Goal: Obtain resource: Obtain resource

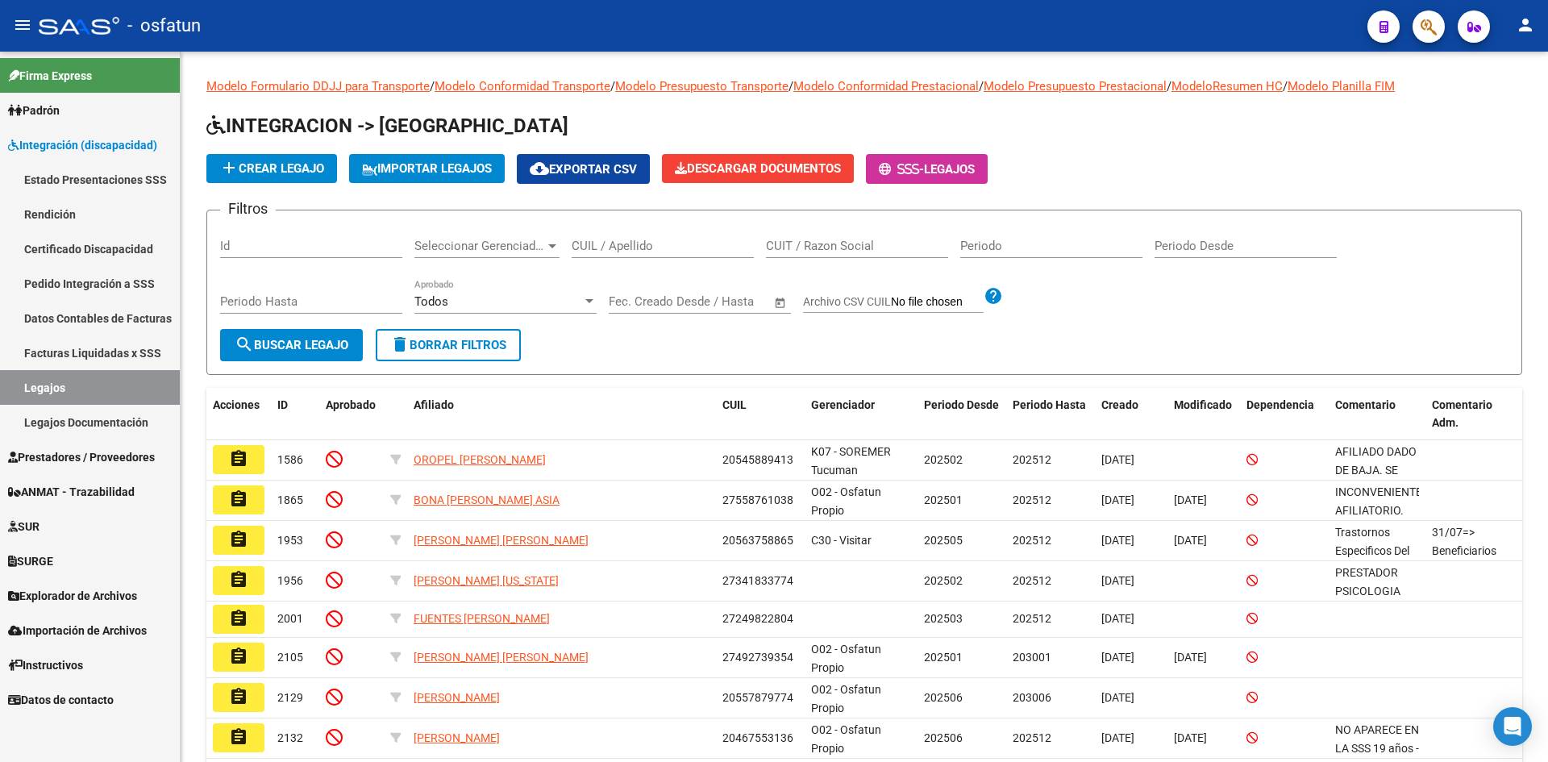
click at [133, 186] on link "Estado Presentaciones SSS" at bounding box center [90, 179] width 180 height 35
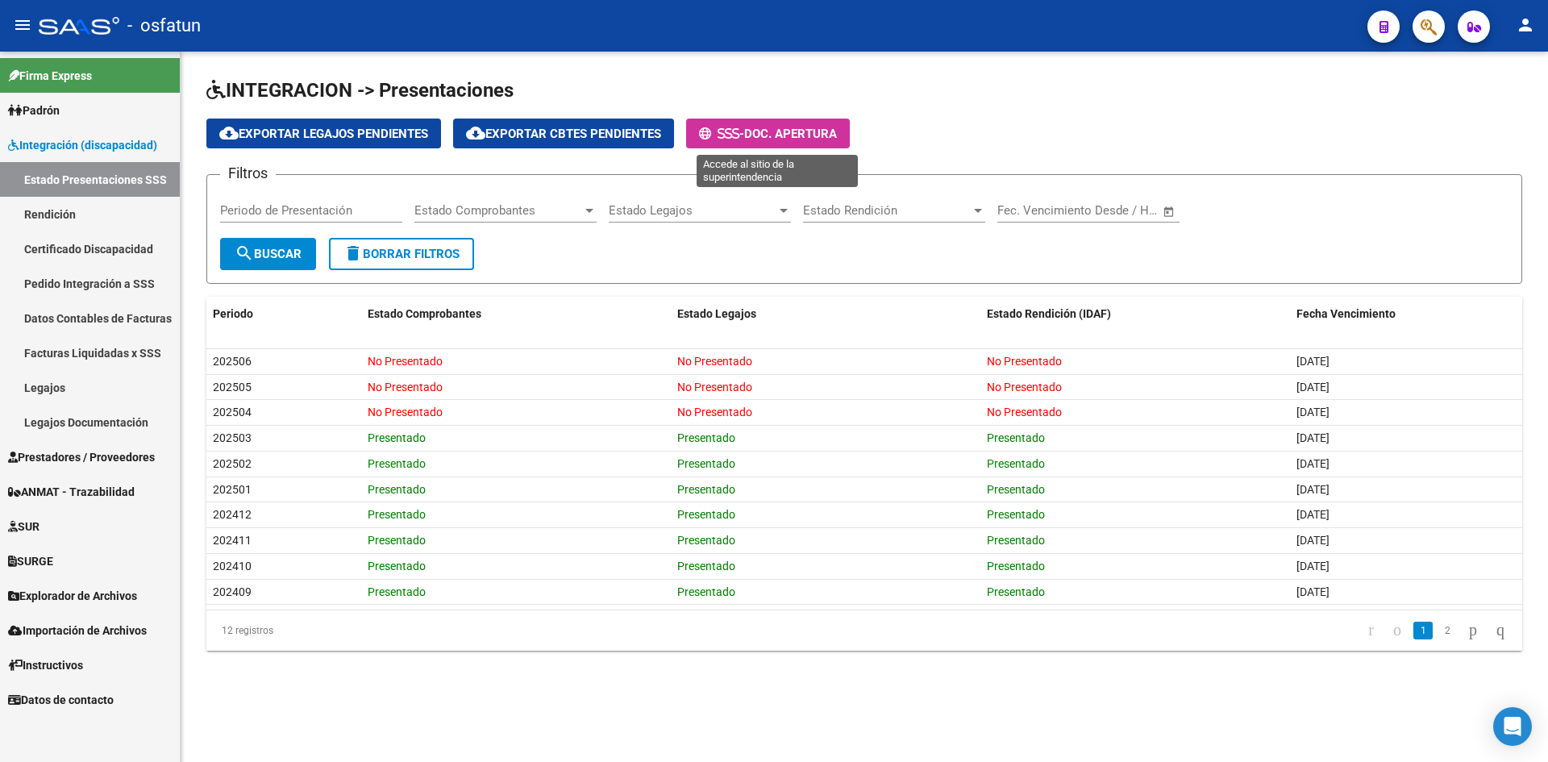
click at [821, 126] on span "- Doc. Apertura" at bounding box center [768, 133] width 138 height 15
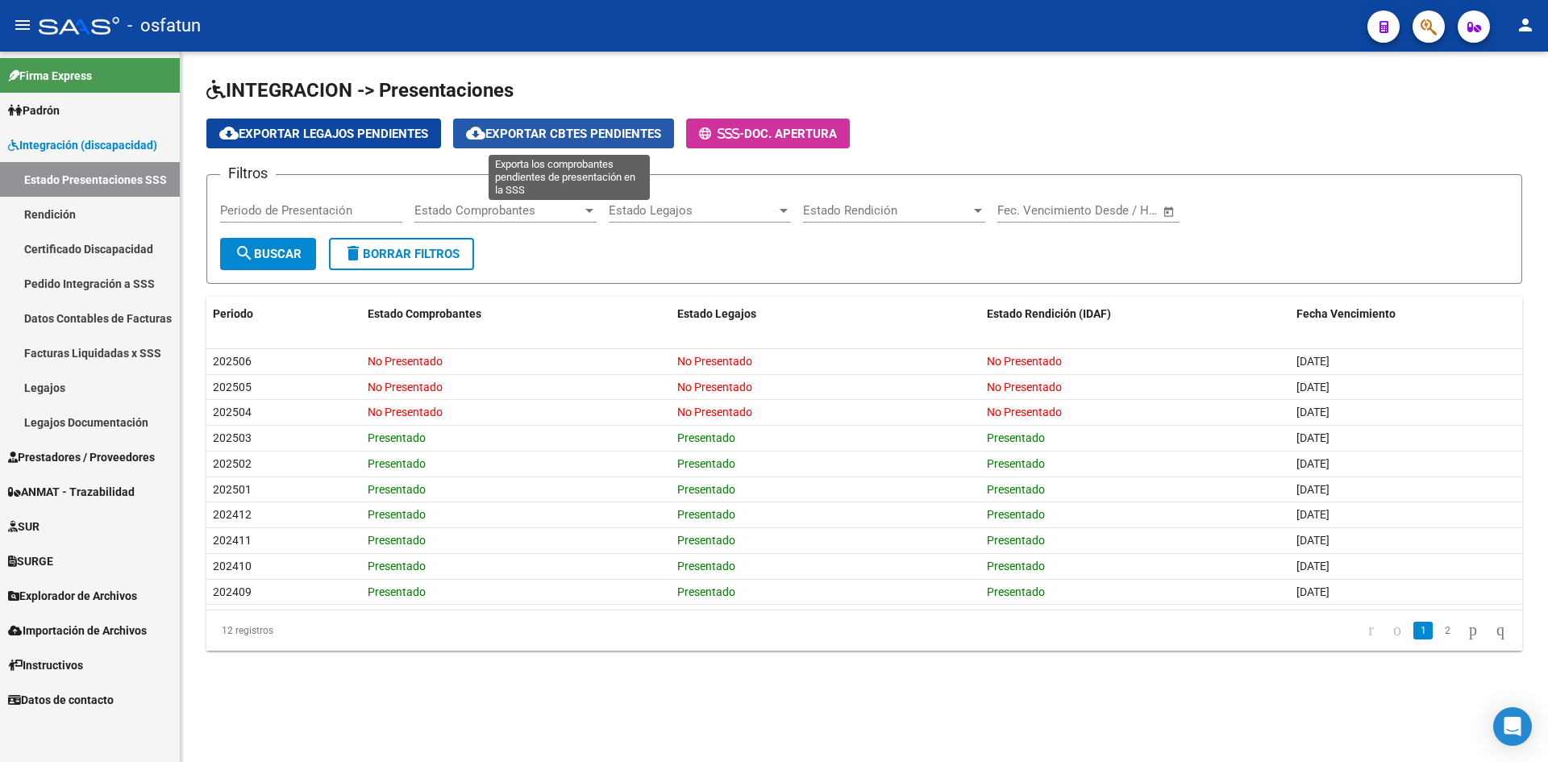
click at [576, 132] on span "cloud_download Exportar Cbtes Pendientes" at bounding box center [563, 134] width 195 height 15
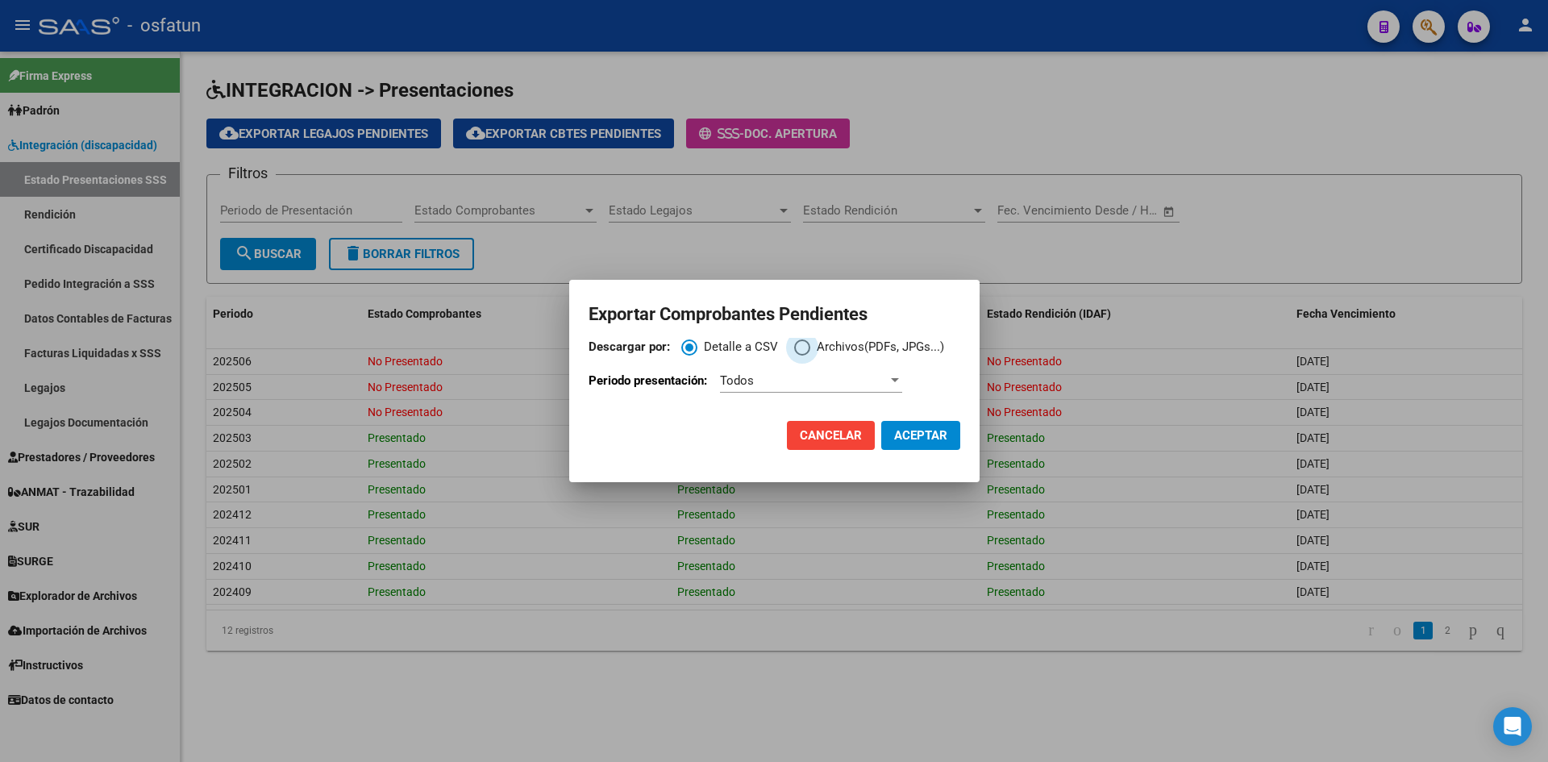
click at [821, 343] on span "Archivos(PDFs, JPGs...)" at bounding box center [877, 347] width 134 height 19
click at [810, 343] on input "Archivos(PDFs, JPGs...)" at bounding box center [802, 347] width 16 height 16
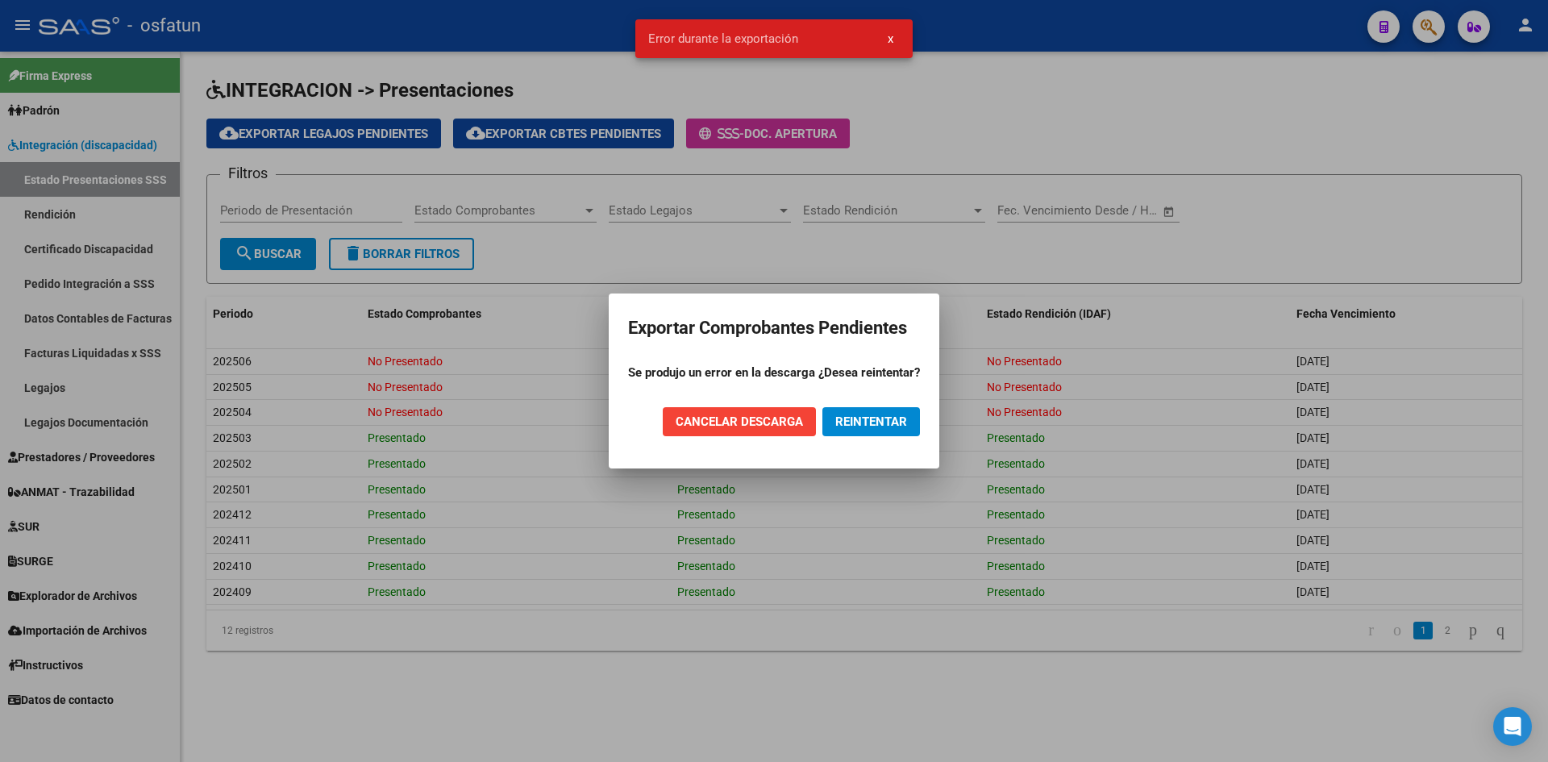
click at [849, 422] on span "REINTENTAR" at bounding box center [871, 421] width 72 height 15
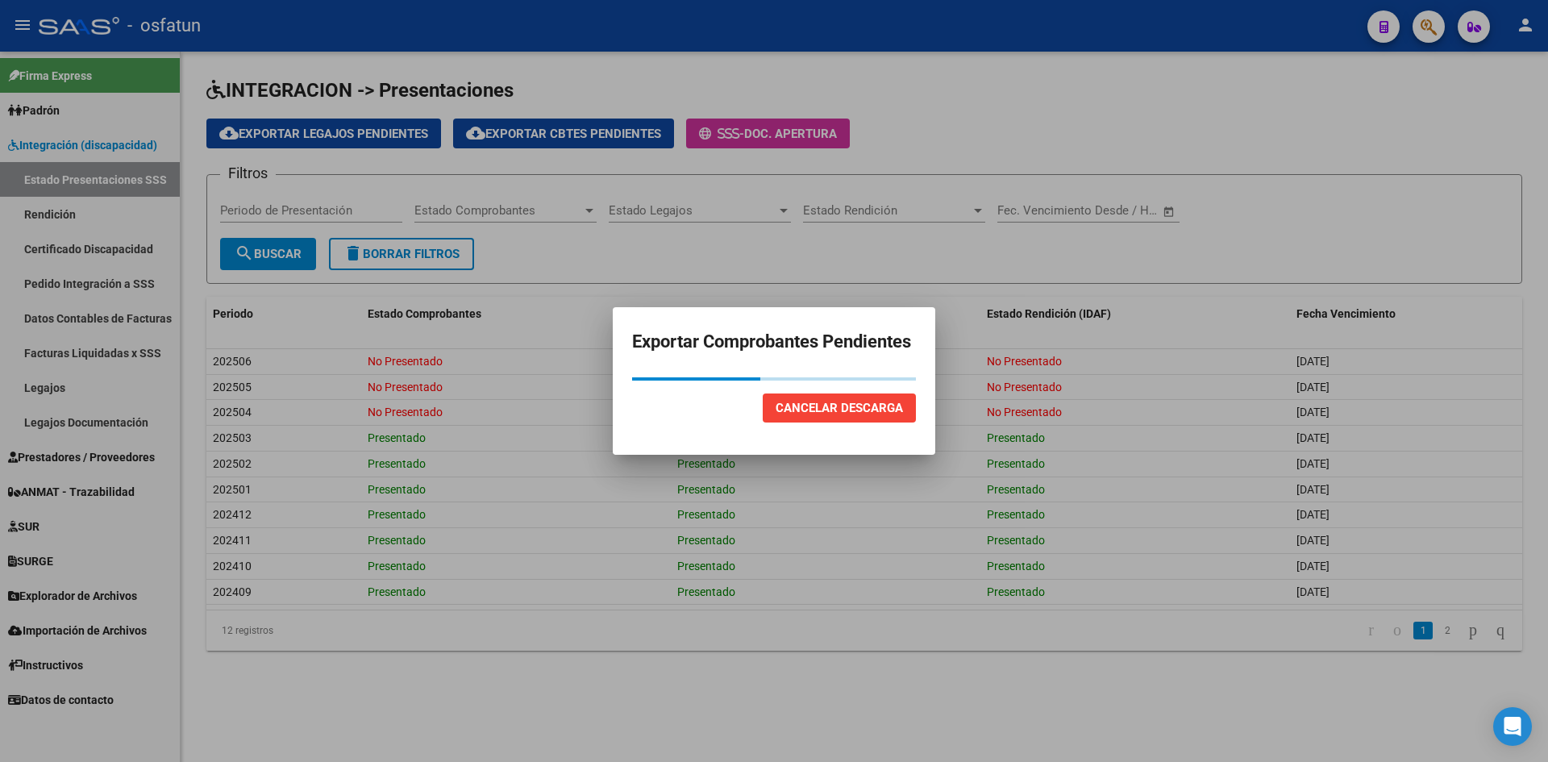
click at [849, 405] on span "Cancelar Descarga" at bounding box center [838, 408] width 127 height 15
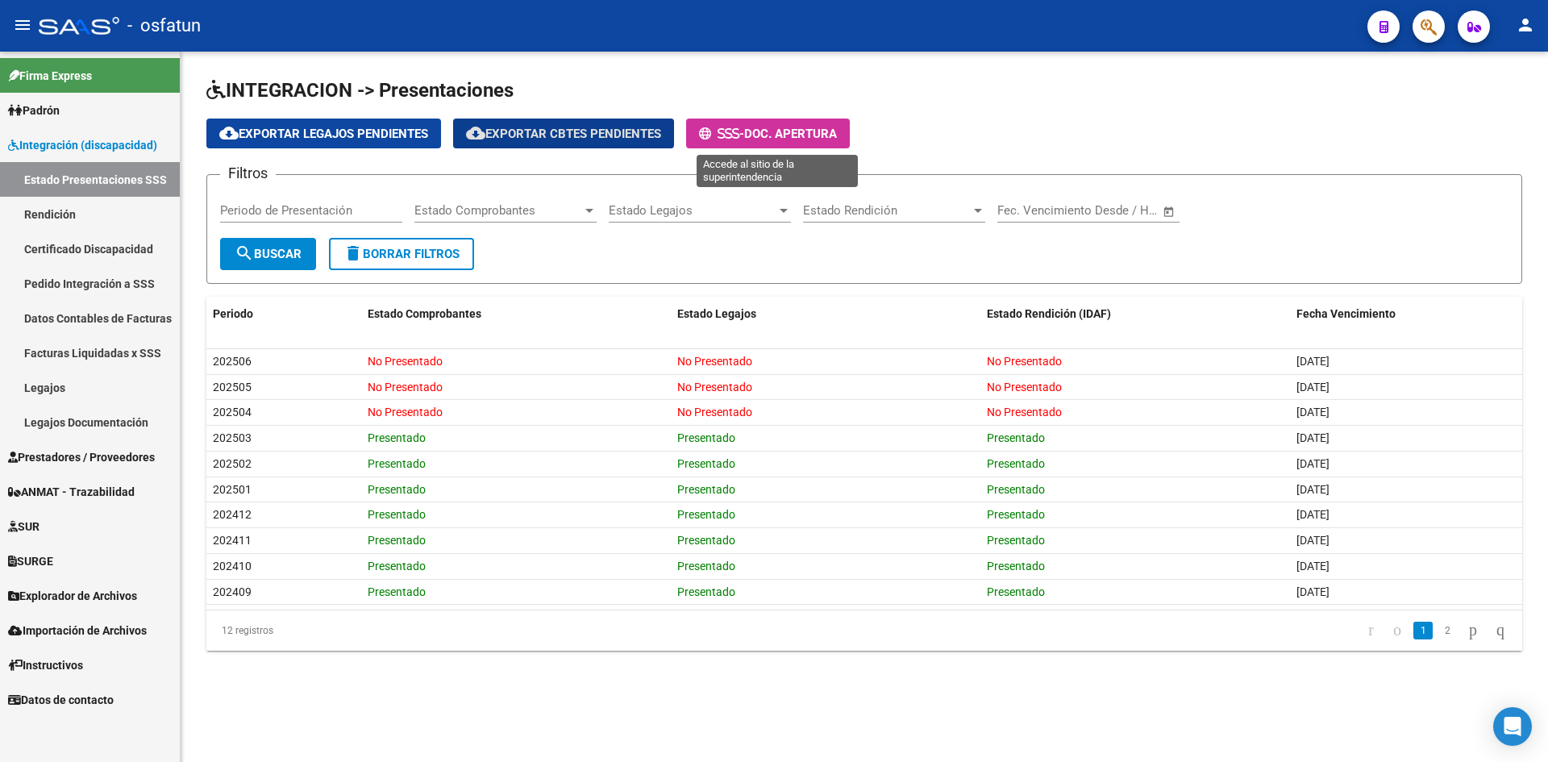
click at [785, 136] on span "Doc. Apertura" at bounding box center [790, 134] width 93 height 15
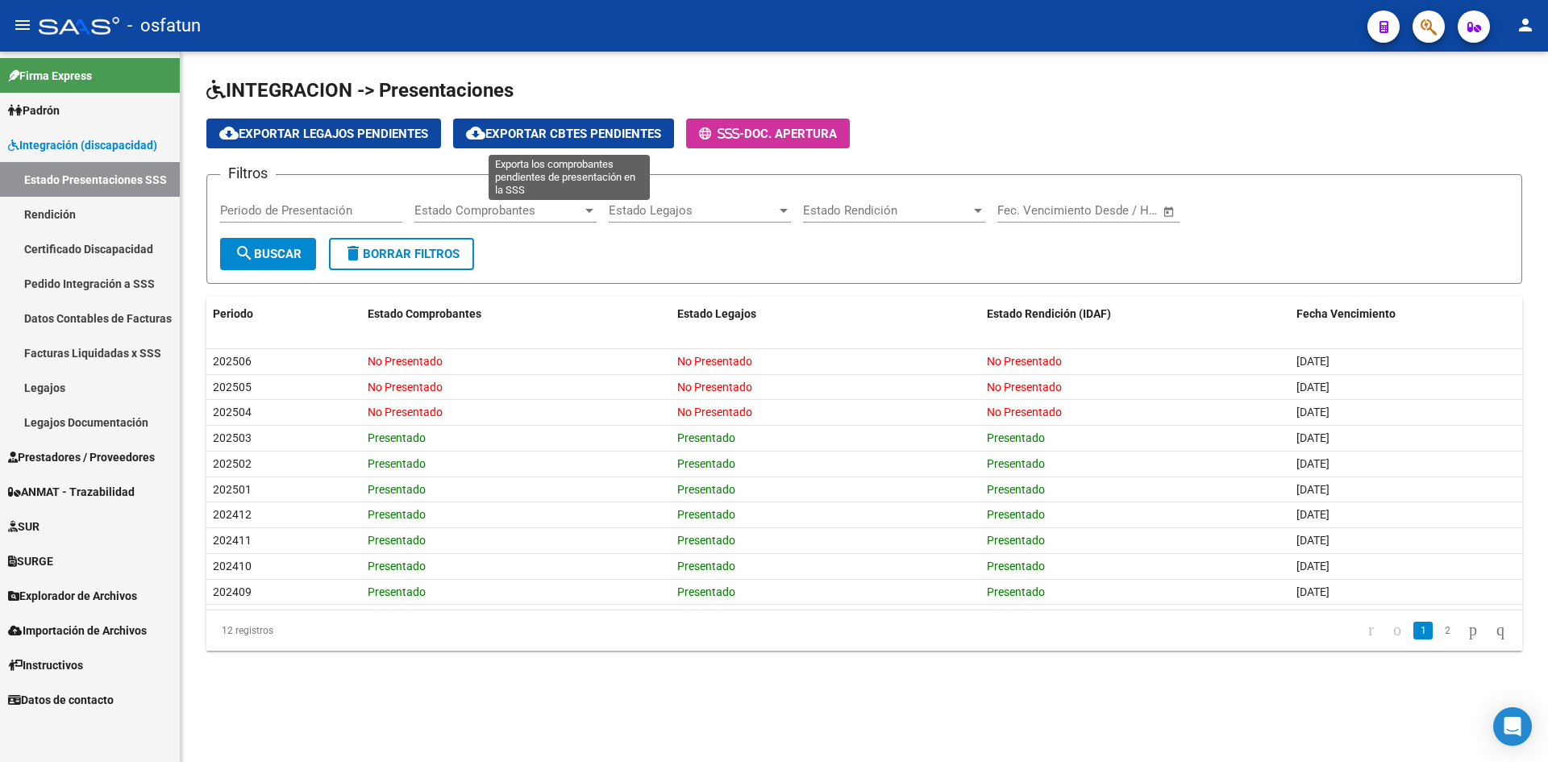
click at [600, 140] on span "cloud_download Exportar Cbtes Pendientes" at bounding box center [563, 134] width 195 height 15
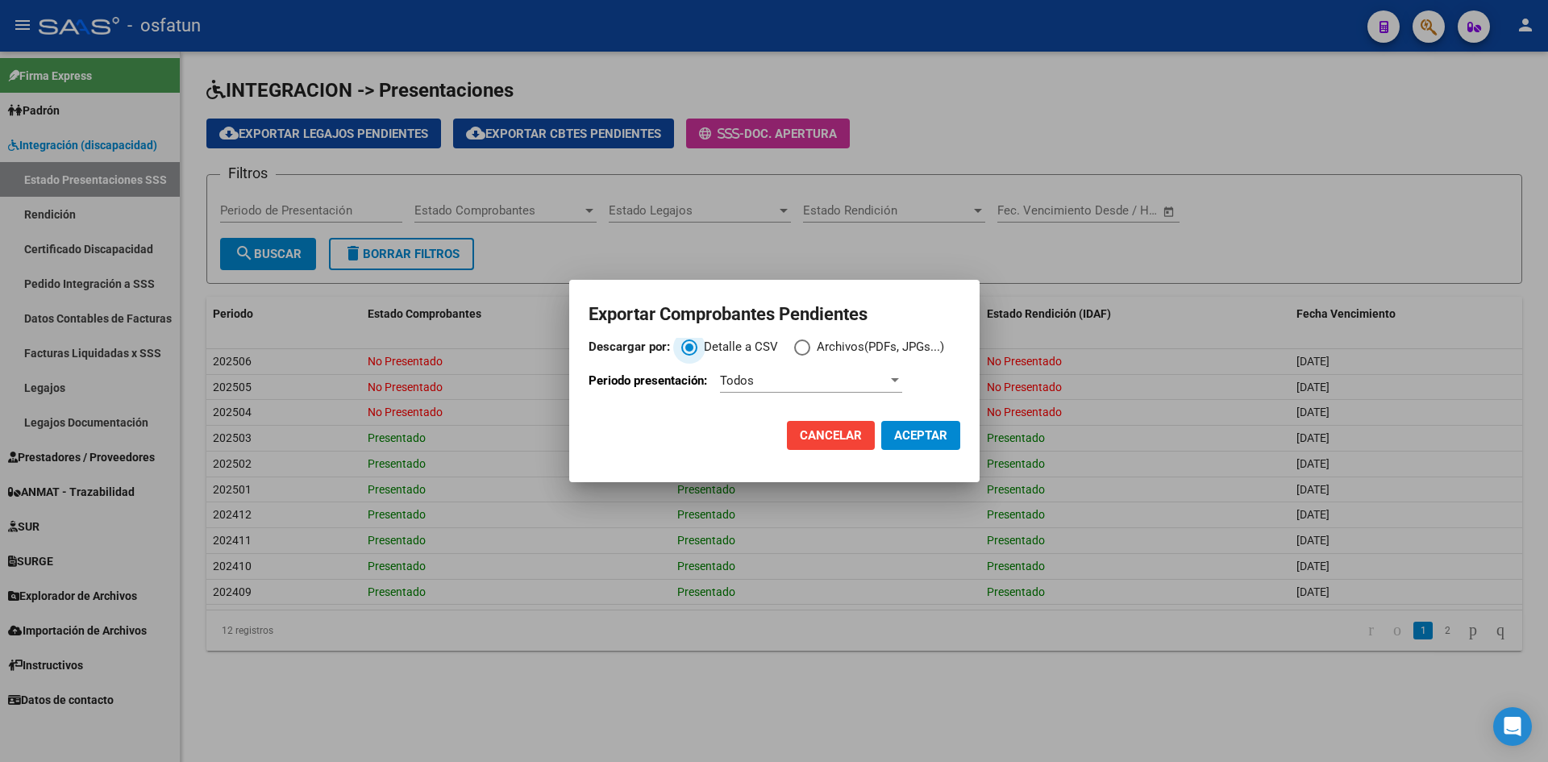
click at [794, 349] on span "Descargar por:" at bounding box center [802, 347] width 16 height 16
click at [794, 349] on input "Archivos(PDFs, JPGs...)" at bounding box center [802, 347] width 16 height 16
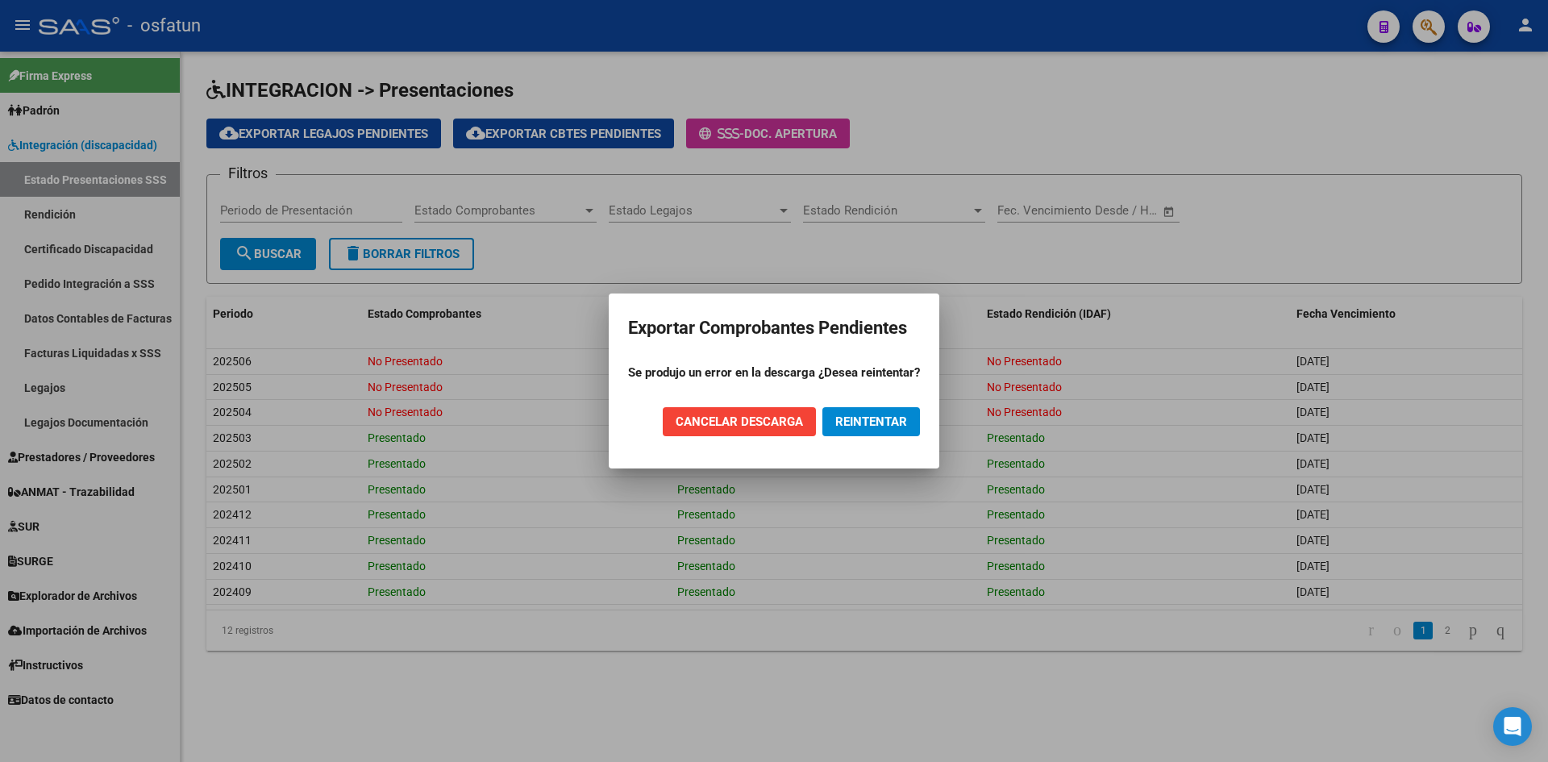
click at [787, 339] on h2 "Exportar Comprobantes Pendientes" at bounding box center [774, 328] width 292 height 31
click at [863, 420] on span "REINTENTAR" at bounding box center [871, 421] width 72 height 15
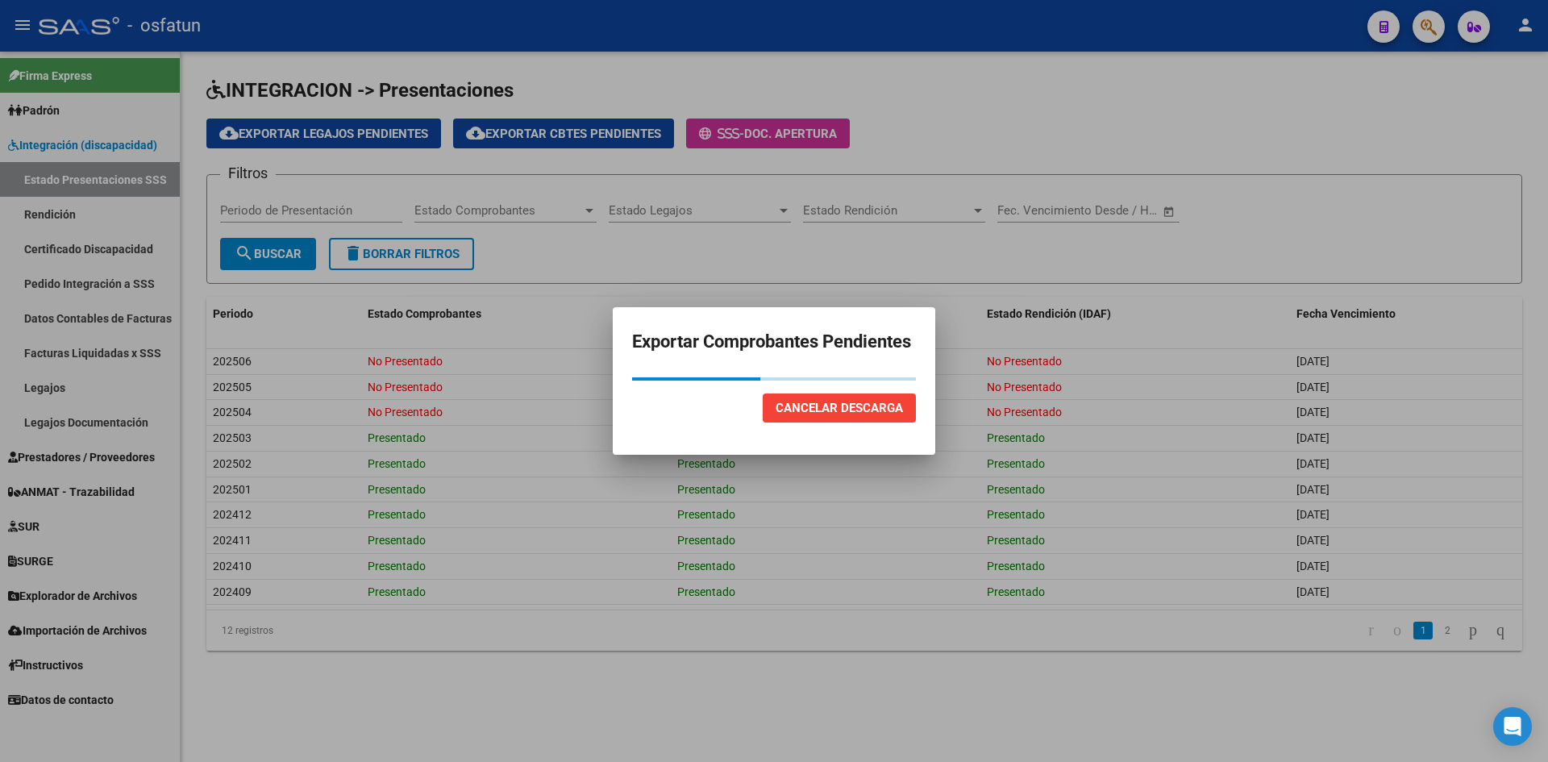
click at [846, 434] on mat-dialog-actions "Cancelar Descarga" at bounding box center [774, 407] width 284 height 55
click at [851, 418] on button "Cancelar Descarga" at bounding box center [839, 407] width 153 height 29
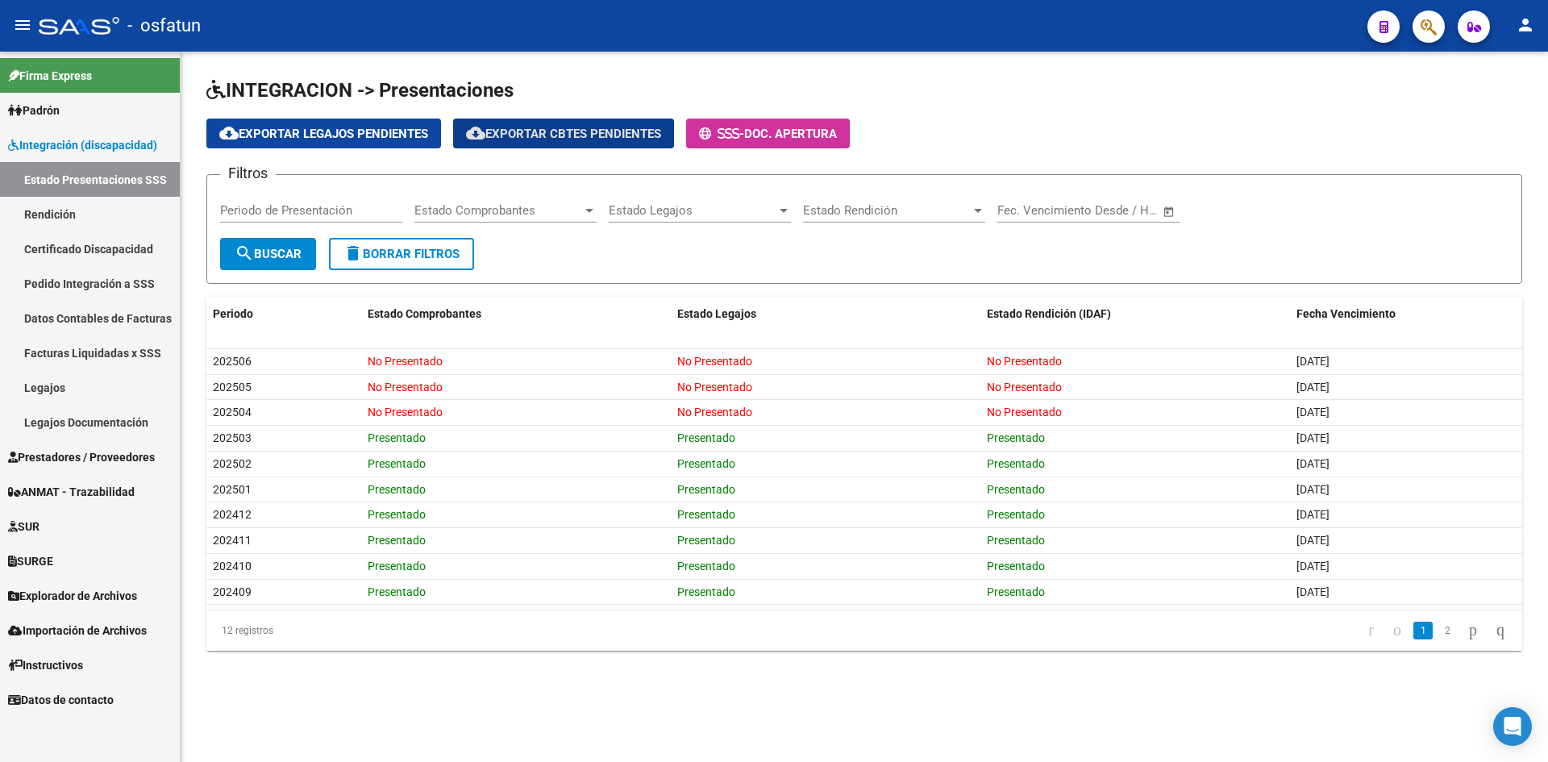
click at [1004, 125] on div "cloud_download Exportar Legajos Pendientes cloud_download Exportar Cbtes Pendie…" at bounding box center [864, 133] width 1316 height 30
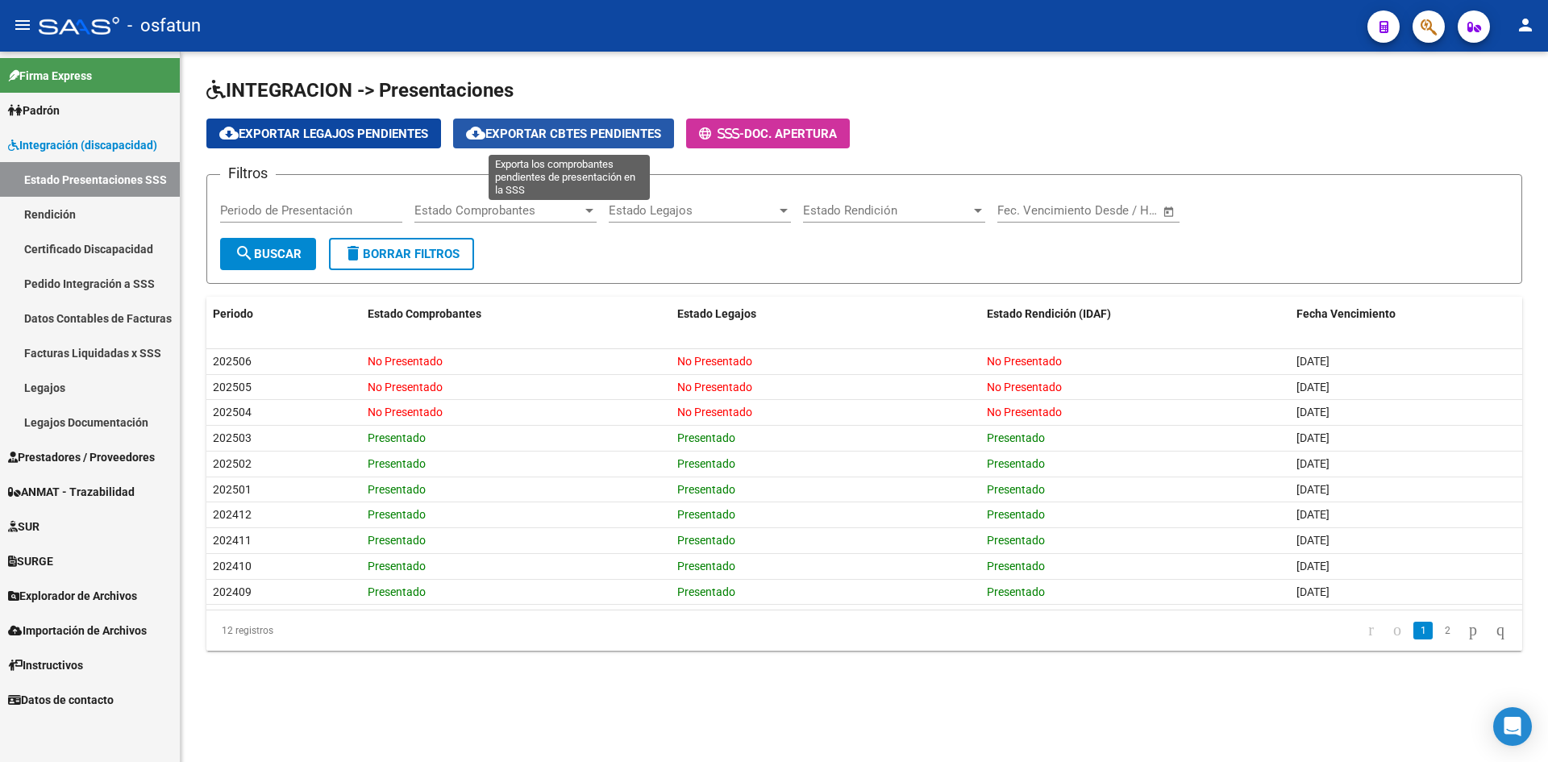
click at [587, 141] on button "cloud_download Exportar Cbtes Pendientes" at bounding box center [563, 133] width 221 height 30
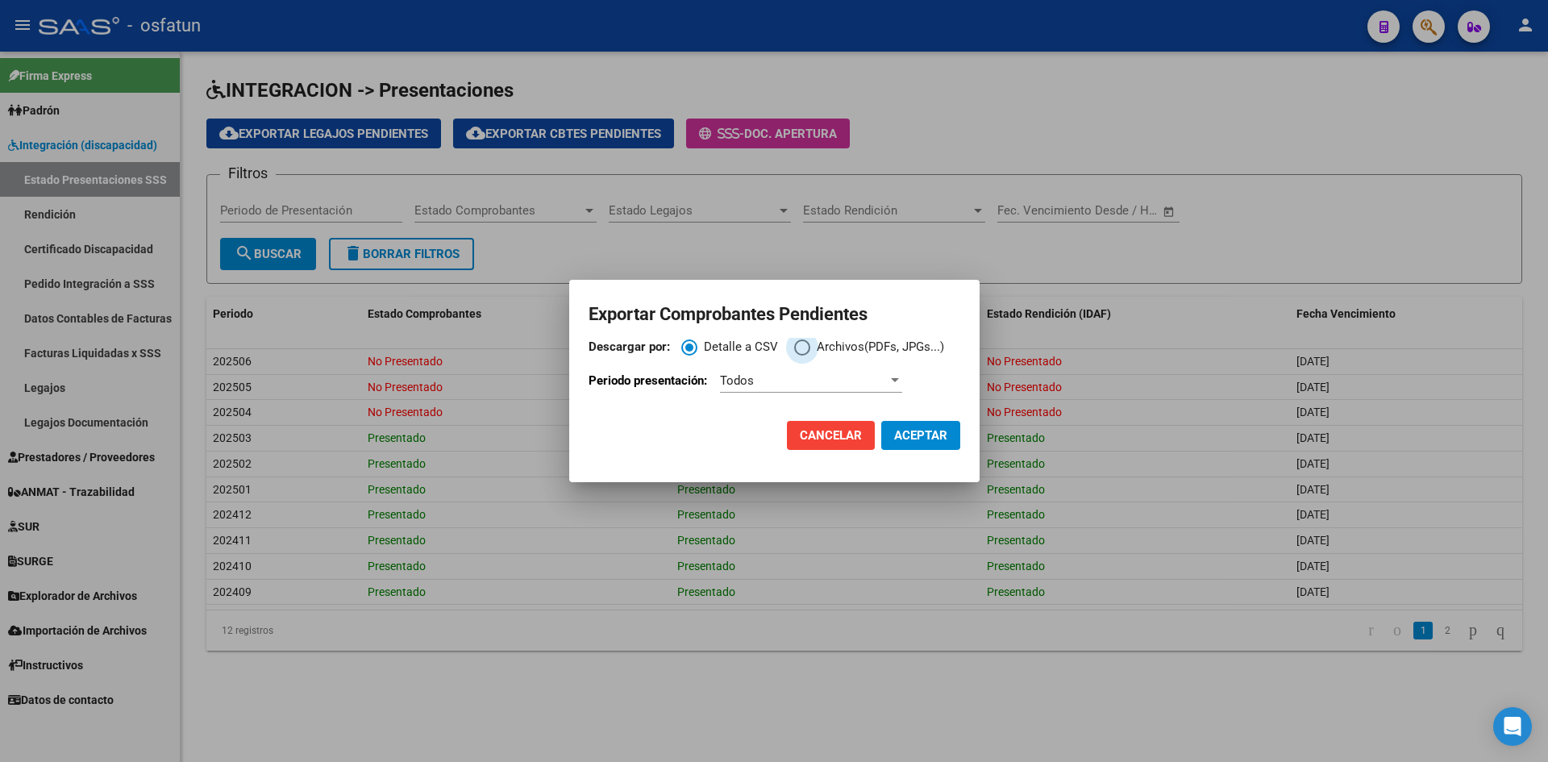
click at [838, 355] on span "Archivos(PDFs, JPGs...)" at bounding box center [877, 347] width 134 height 19
click at [810, 355] on input "Archivos(PDFs, JPGs...)" at bounding box center [802, 347] width 16 height 16
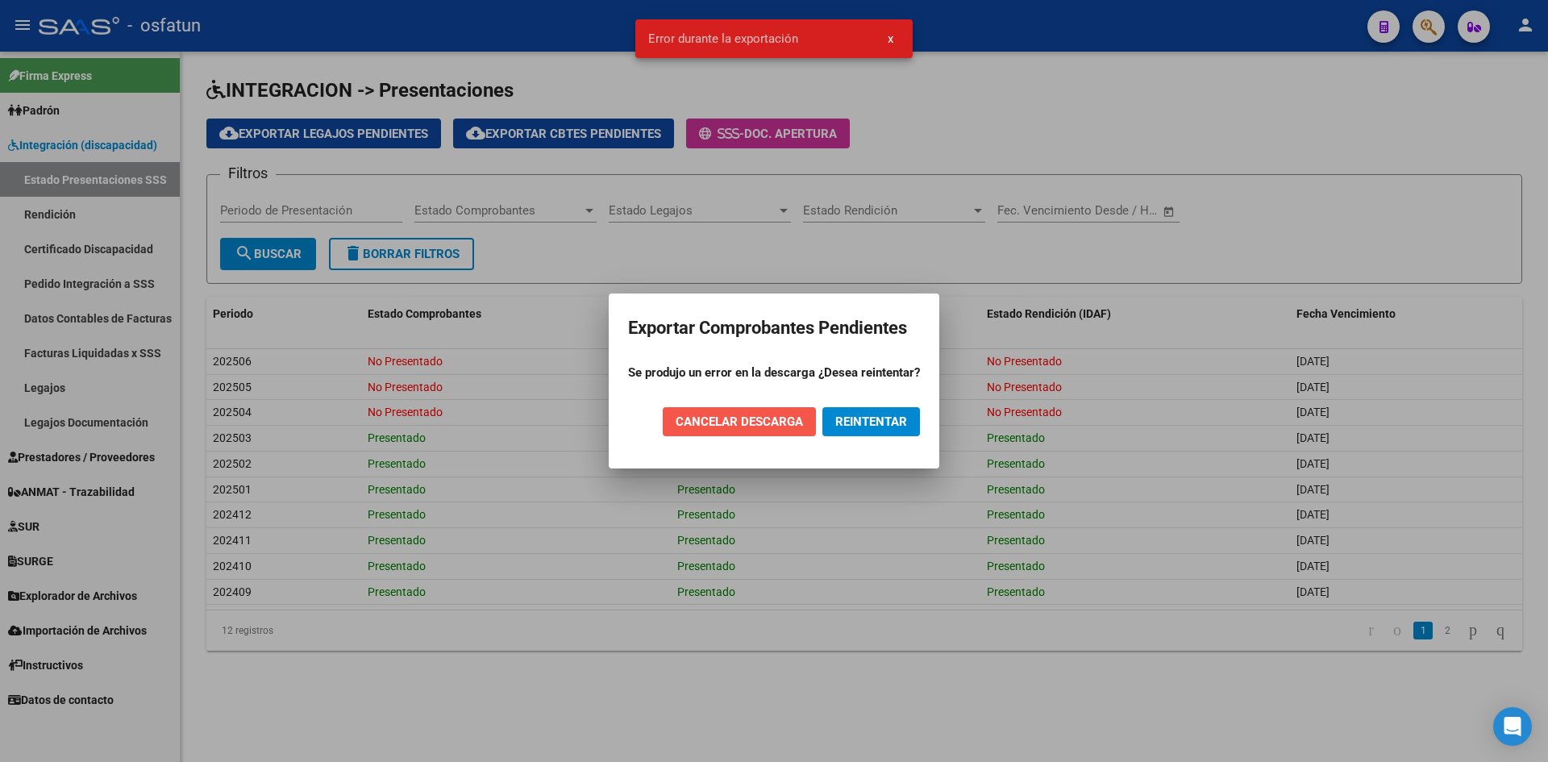
click at [808, 419] on button "CANCELAR DESCARGA" at bounding box center [739, 421] width 153 height 29
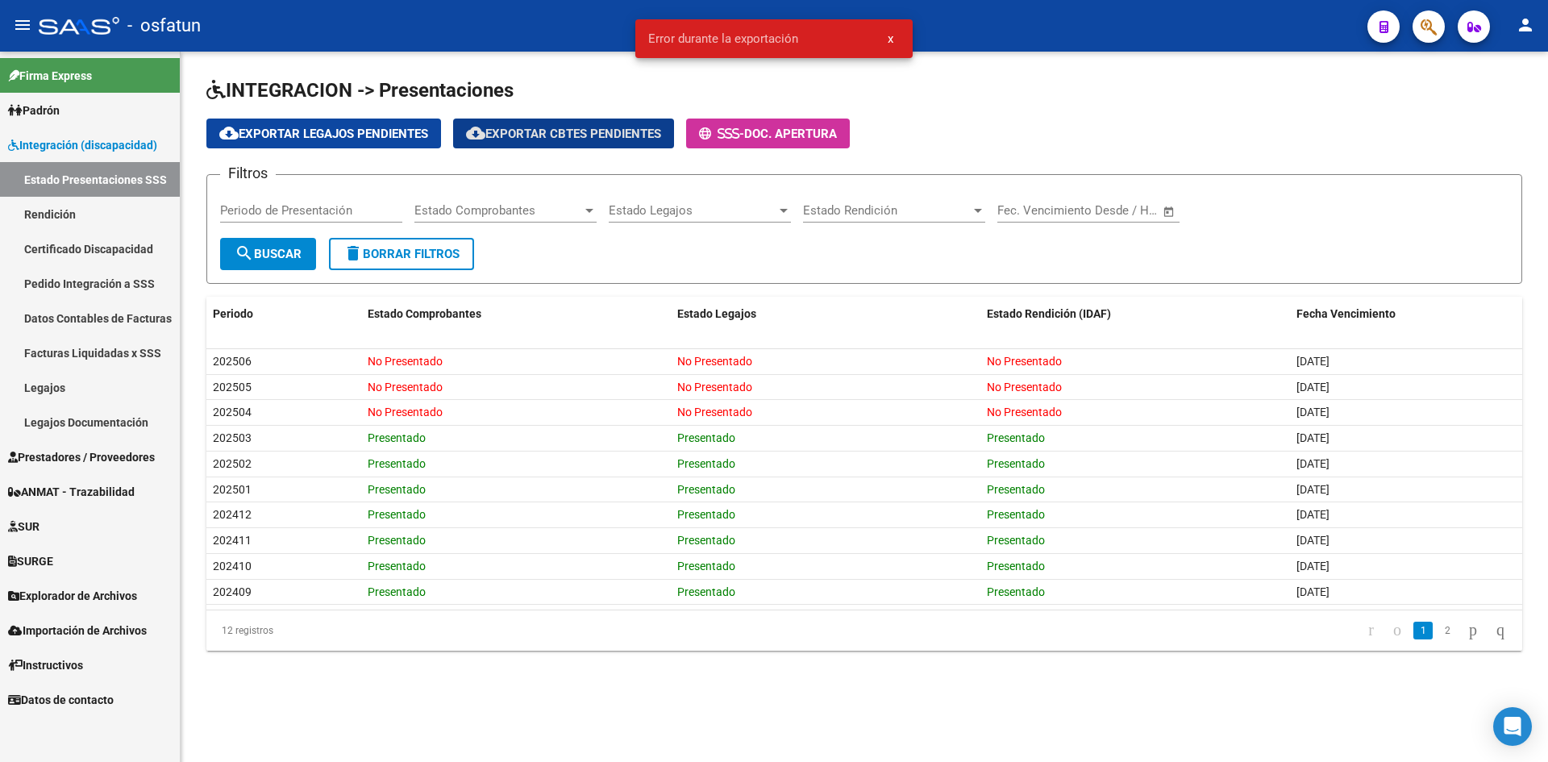
click at [884, 38] on button "x" at bounding box center [890, 38] width 31 height 29
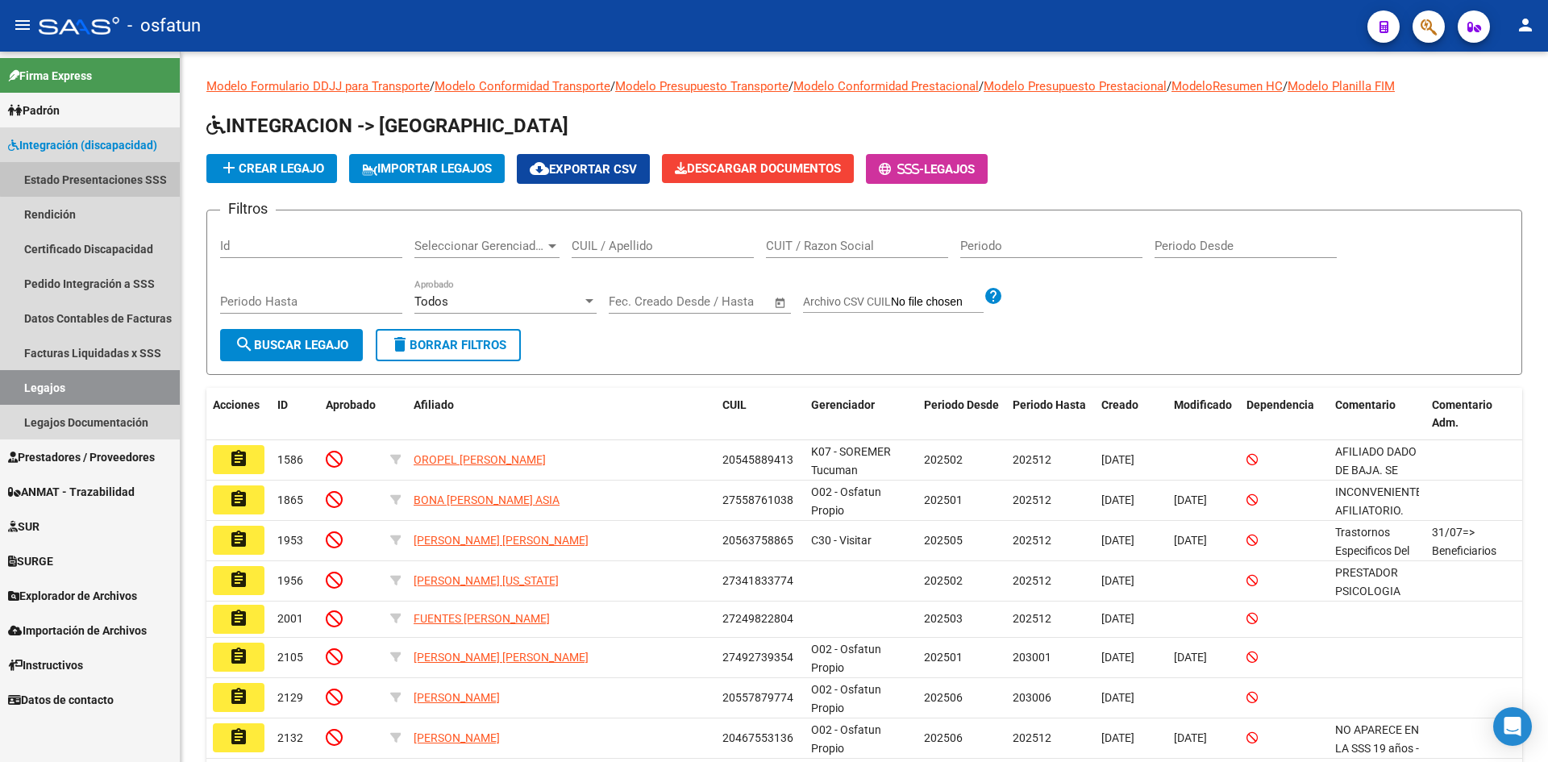
click at [171, 167] on link "Estado Presentaciones SSS" at bounding box center [90, 179] width 180 height 35
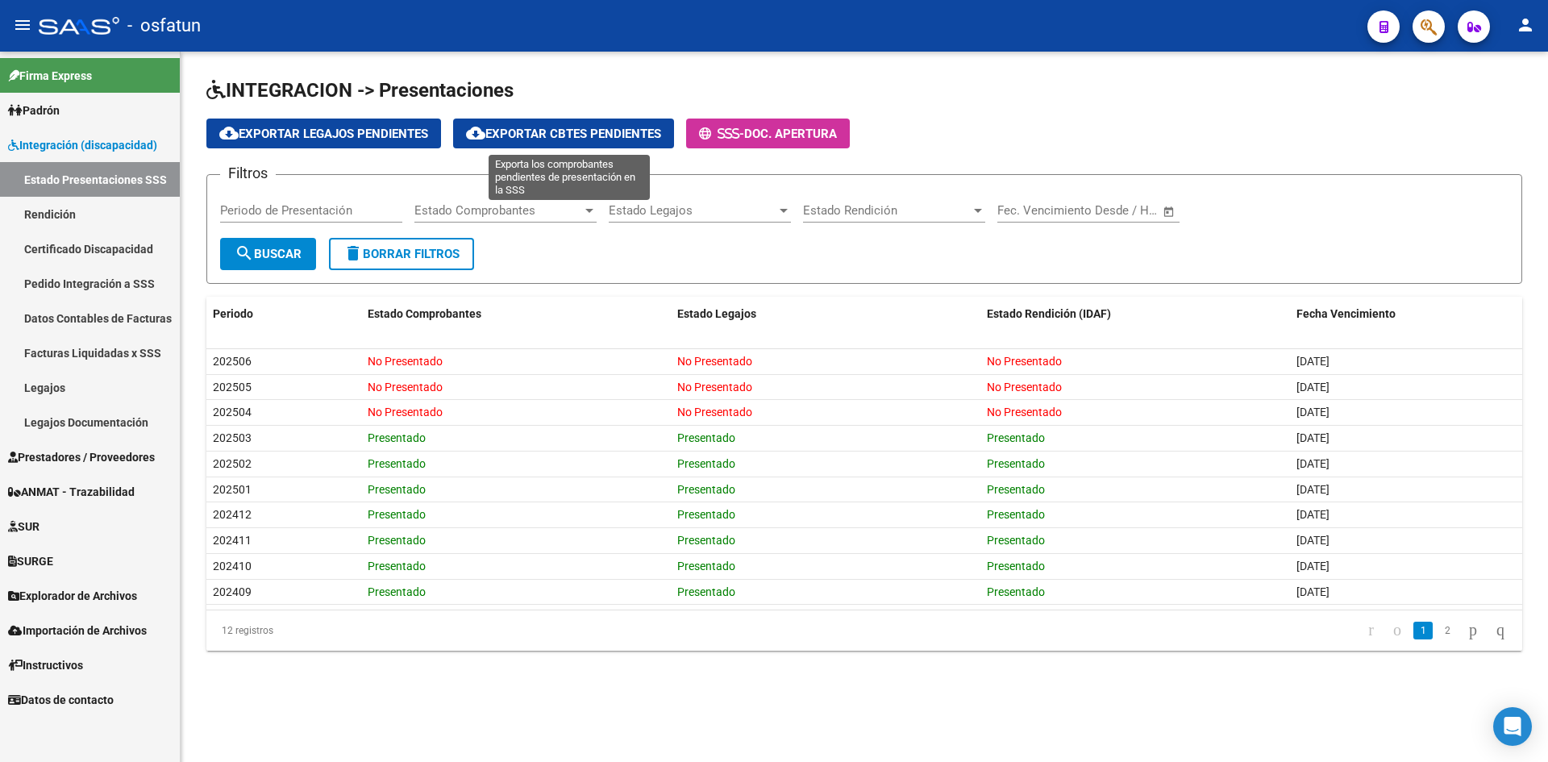
click at [587, 126] on button "cloud_download Exportar Cbtes Pendientes" at bounding box center [563, 133] width 221 height 30
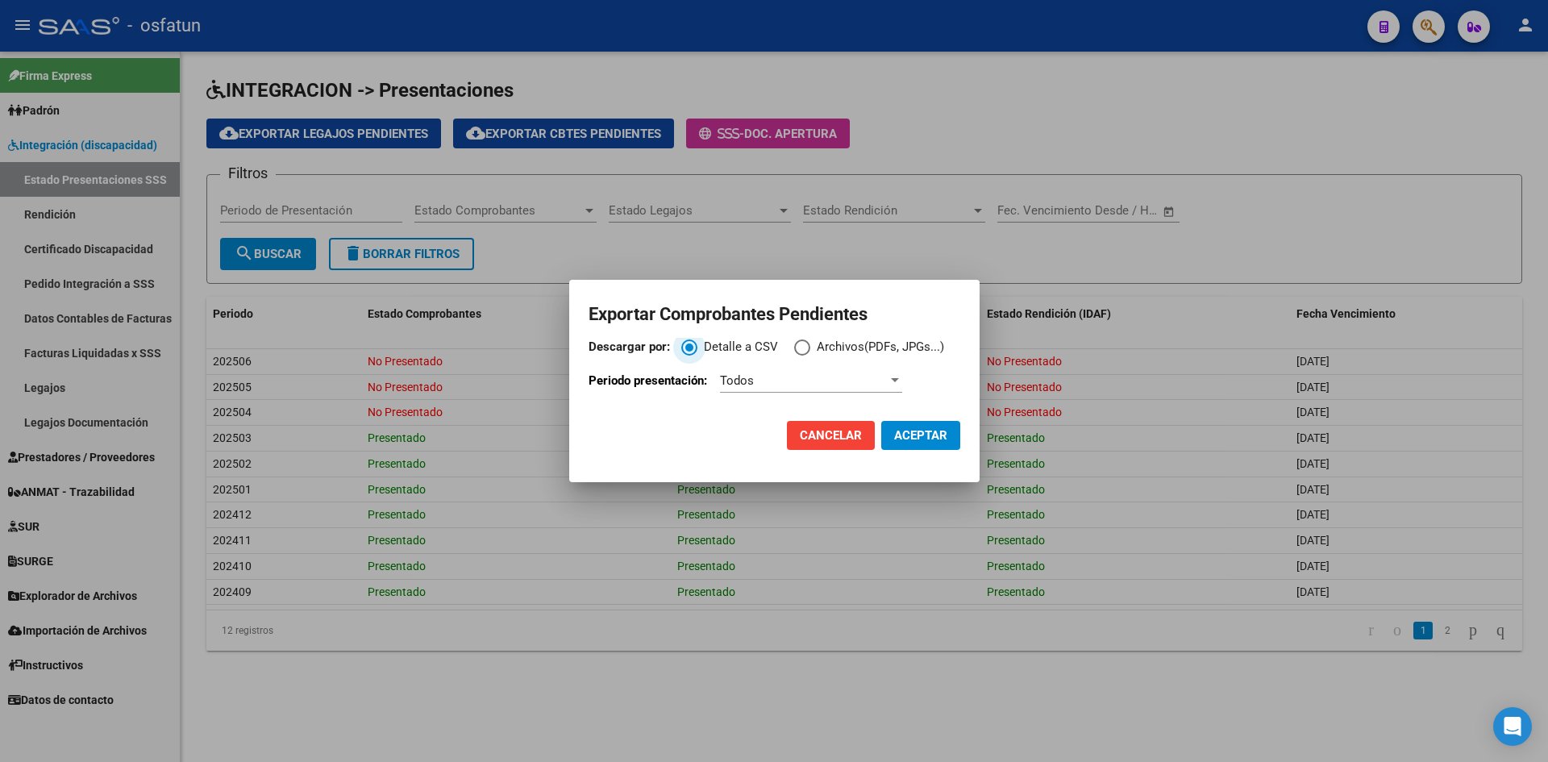
click at [824, 351] on span "Archivos(PDFs, JPGs...)" at bounding box center [877, 347] width 134 height 19
click at [810, 351] on input "Archivos(PDFs, JPGs...)" at bounding box center [802, 347] width 16 height 16
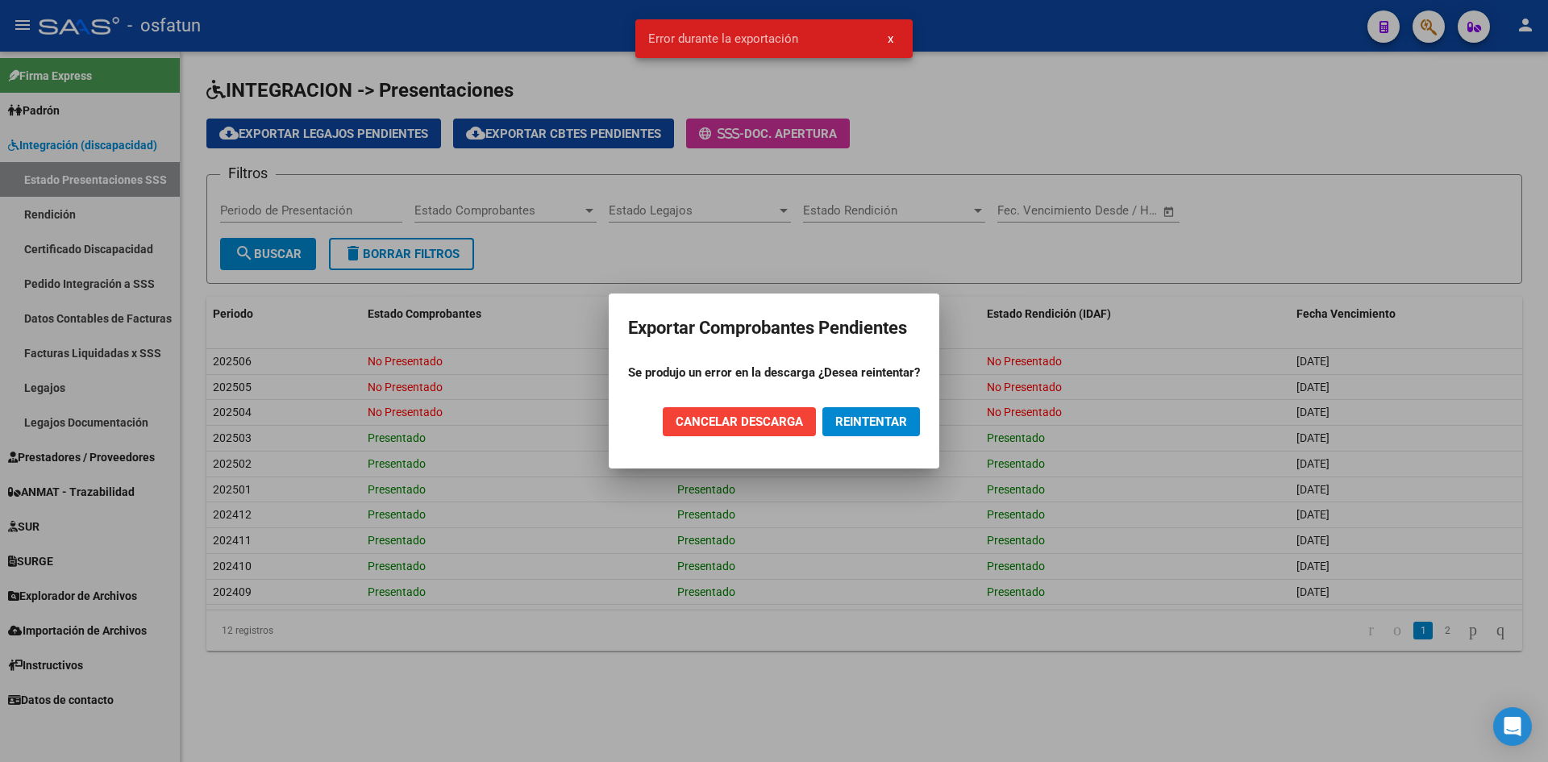
click at [786, 424] on span "CANCELAR DESCARGA" at bounding box center [739, 421] width 127 height 15
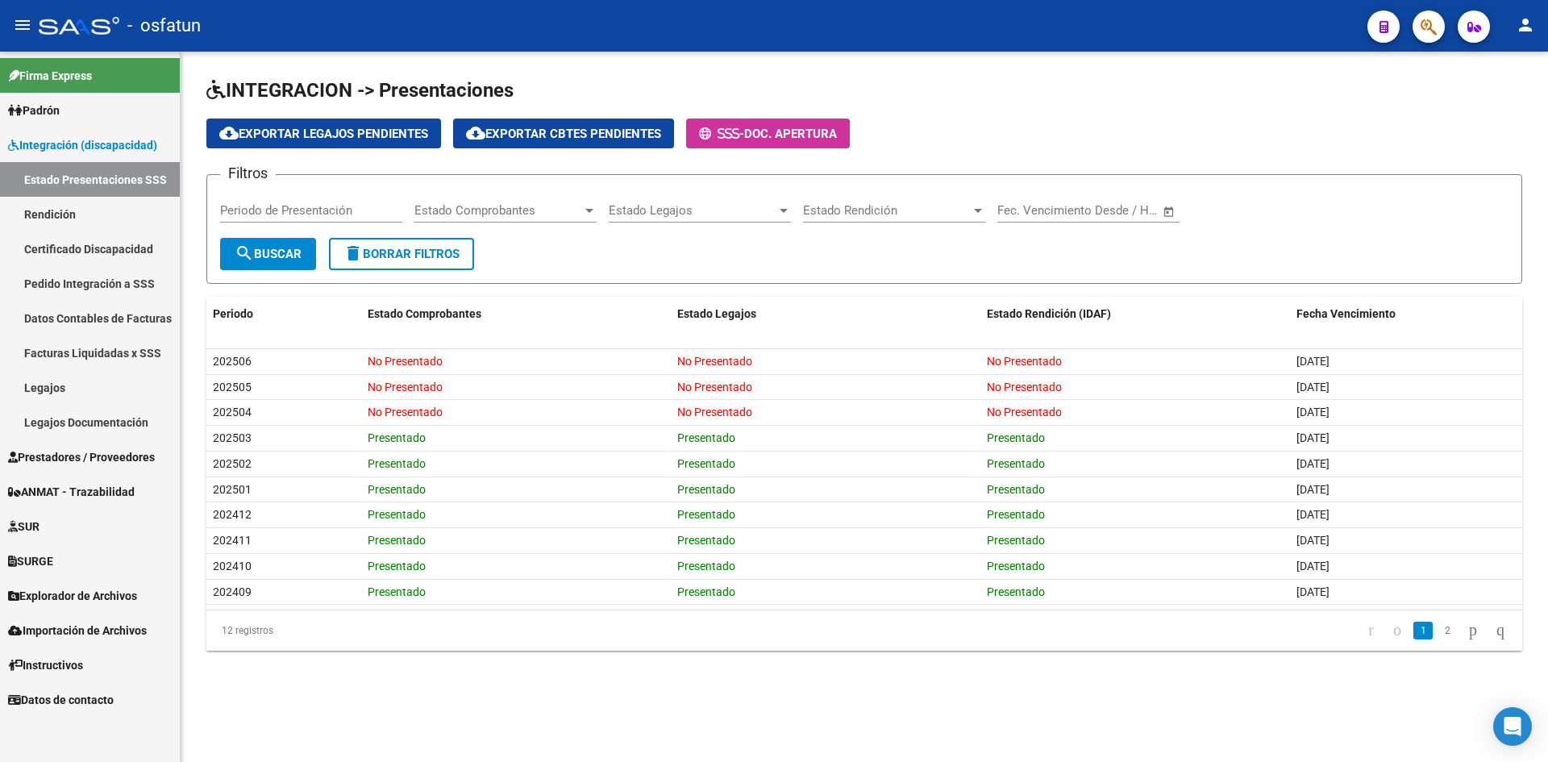
click at [948, 120] on div "cloud_download Exportar Legajos Pendientes cloud_download Exportar Cbtes Pendie…" at bounding box center [864, 133] width 1316 height 30
click at [947, 120] on div "cloud_download Exportar Legajos Pendientes cloud_download Exportar Cbtes Pendie…" at bounding box center [864, 133] width 1316 height 30
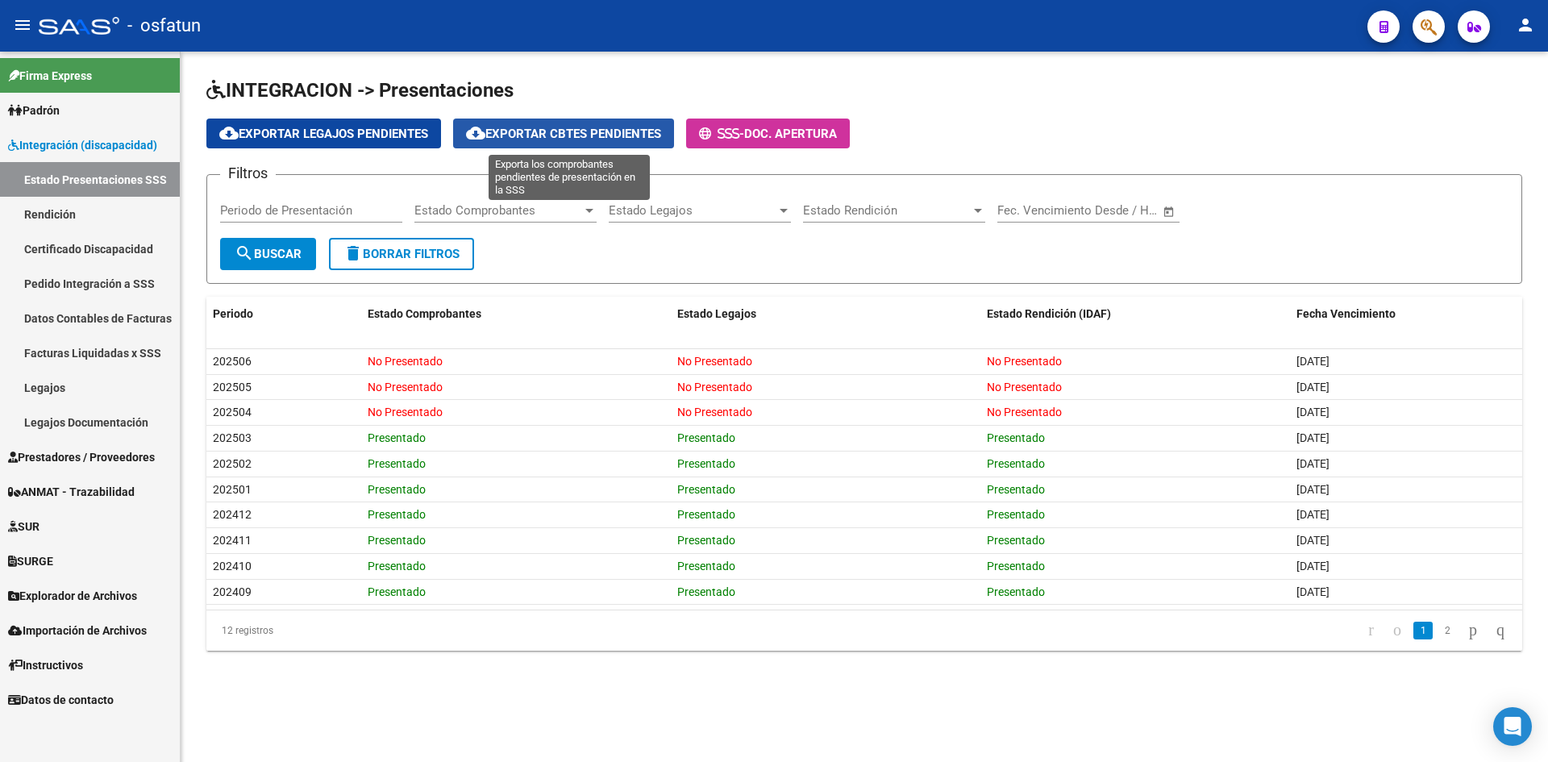
click at [605, 131] on span "cloud_download Exportar Cbtes Pendientes" at bounding box center [563, 134] width 195 height 15
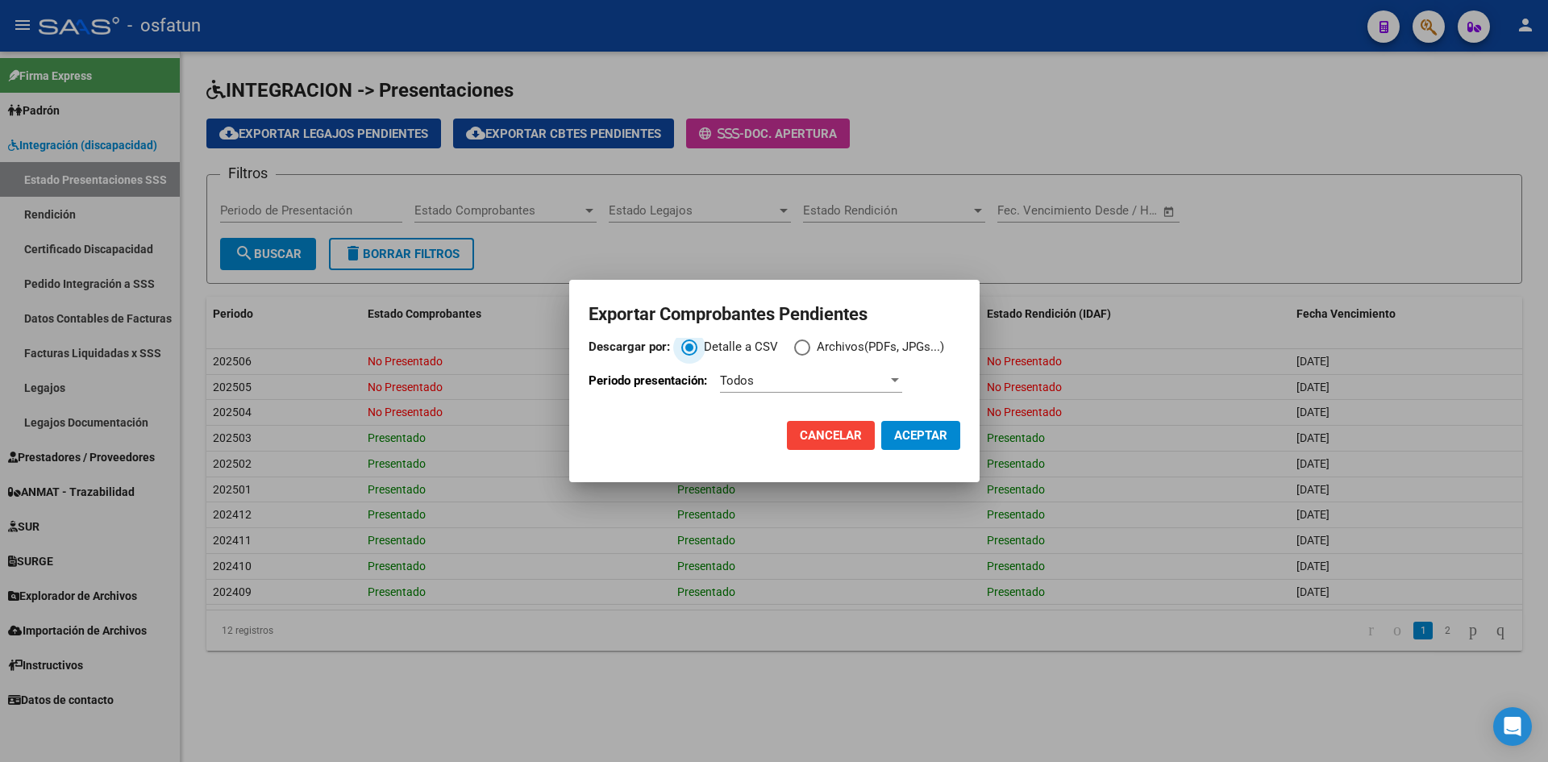
click at [795, 343] on span "Descargar por:" at bounding box center [802, 347] width 16 height 16
click at [795, 343] on input "Archivos(PDFs, JPGs...)" at bounding box center [802, 347] width 16 height 16
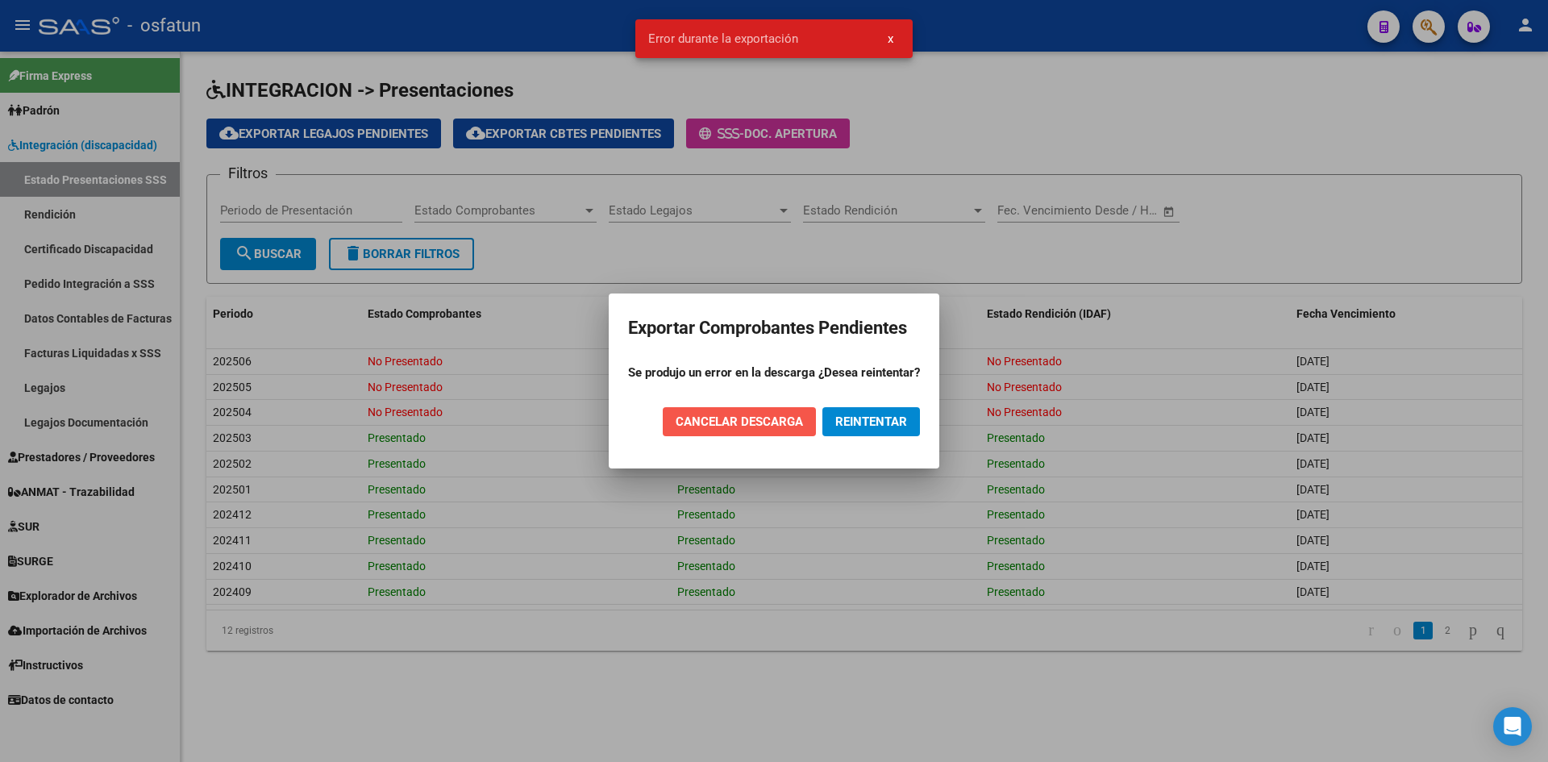
click at [744, 424] on span "CANCELAR DESCARGA" at bounding box center [739, 421] width 127 height 15
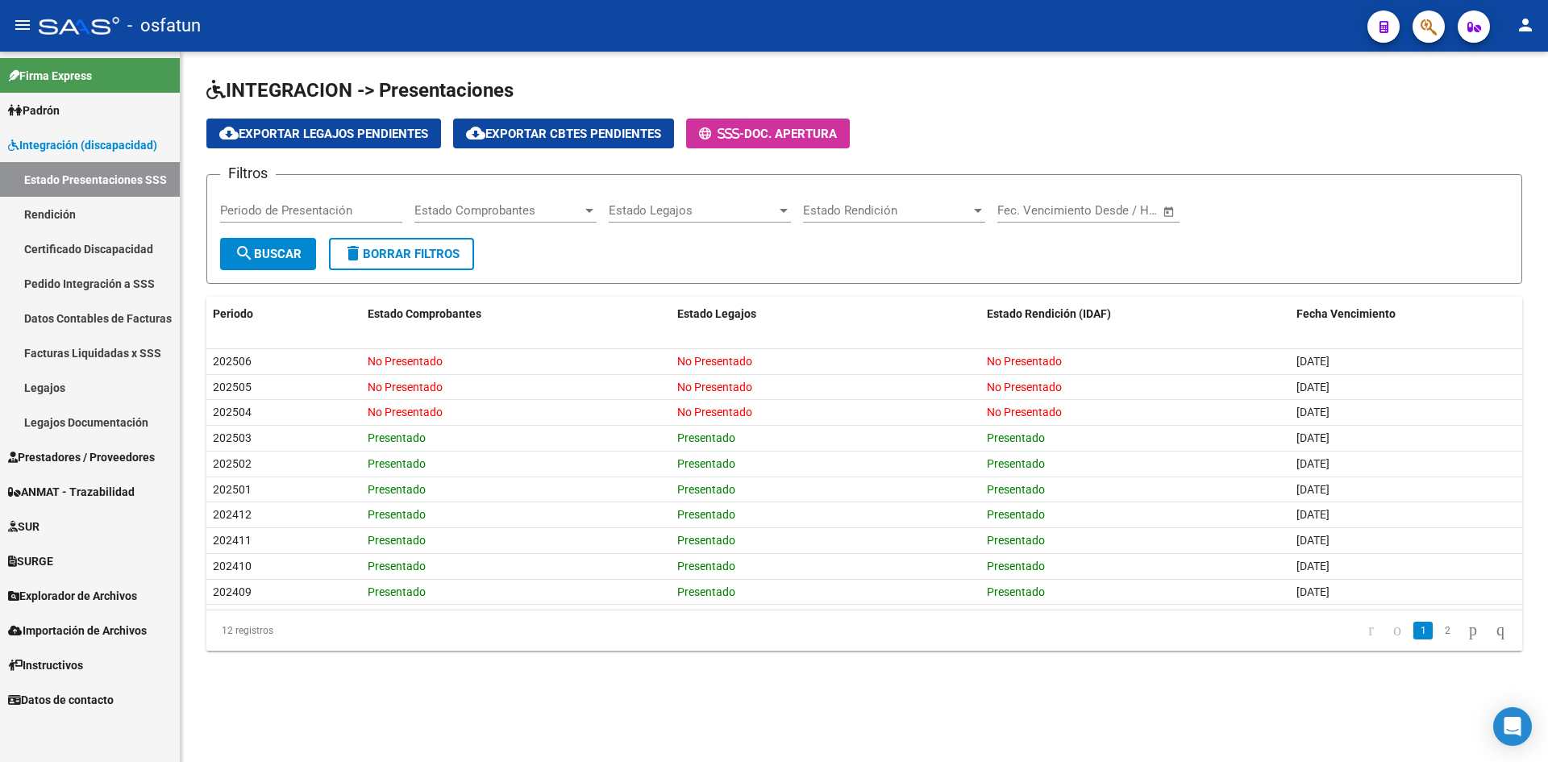
click at [912, 701] on div "INTEGRACION -> Presentaciones cloud_download Exportar Legajos Pendientes cloud_…" at bounding box center [864, 377] width 1367 height 651
click at [576, 123] on button "cloud_download Exportar Cbtes Pendientes" at bounding box center [563, 133] width 221 height 30
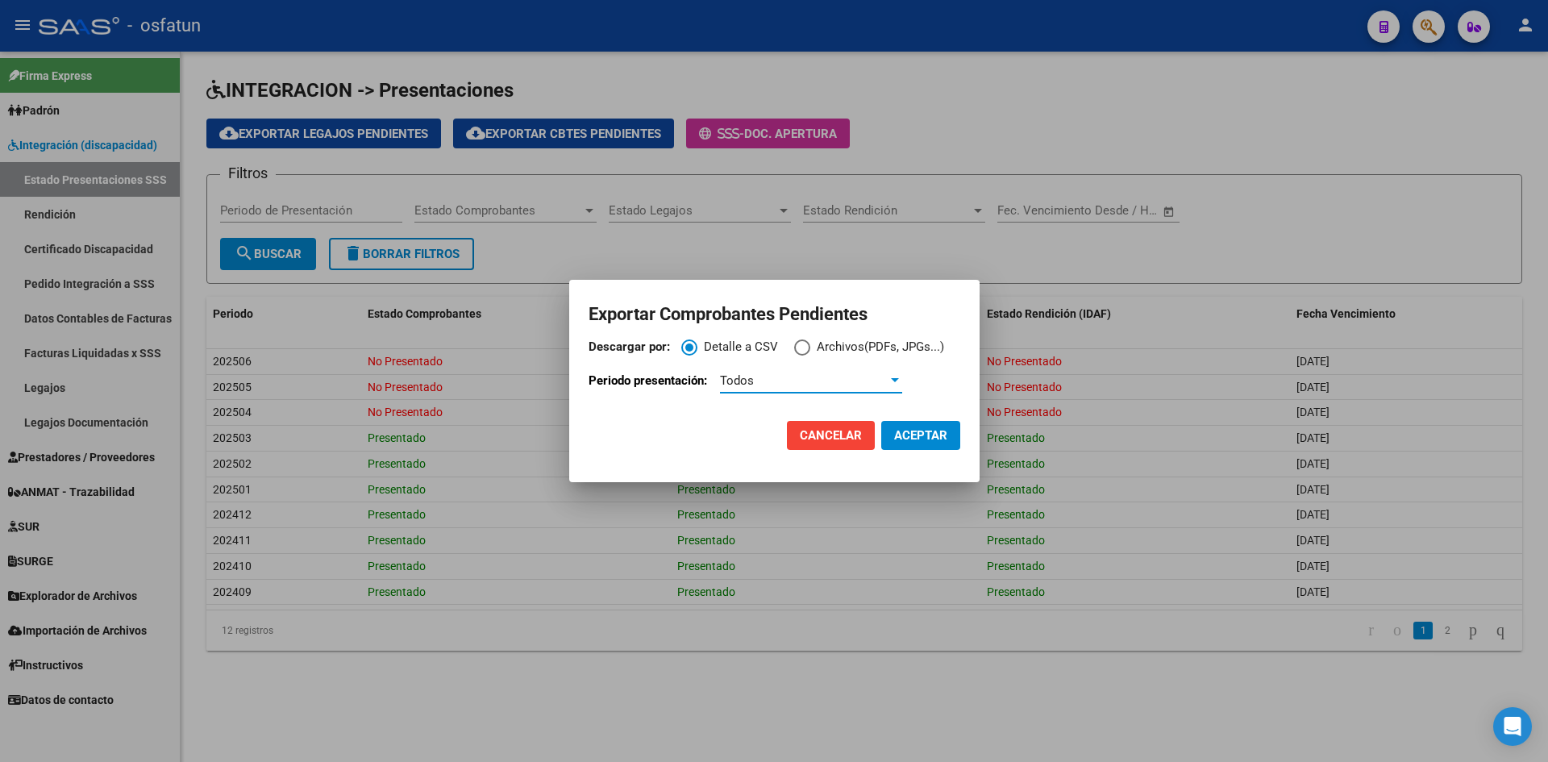
click at [809, 379] on div "Todos" at bounding box center [804, 380] width 168 height 15
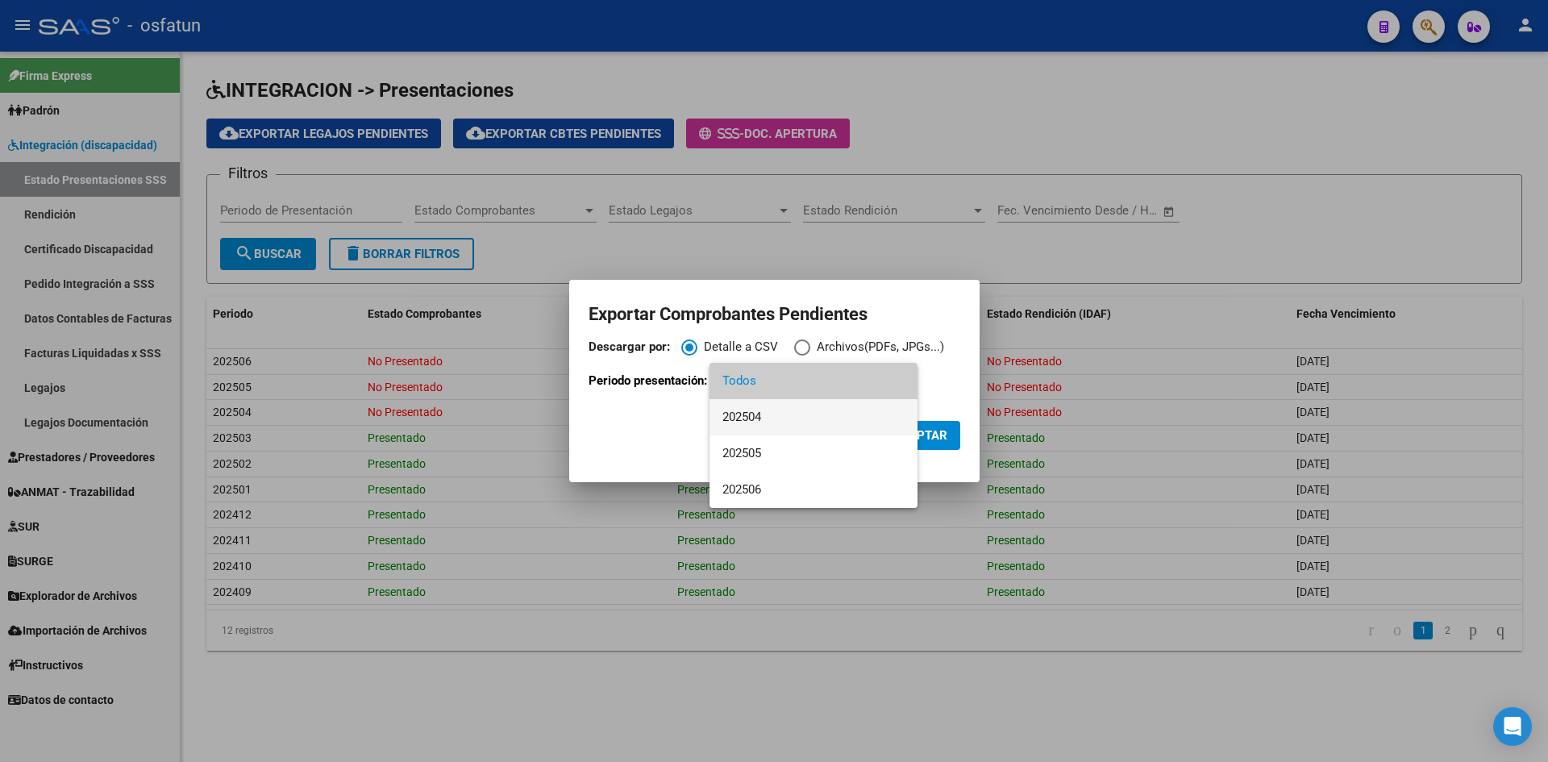
click at [781, 412] on span "202504" at bounding box center [813, 417] width 182 height 36
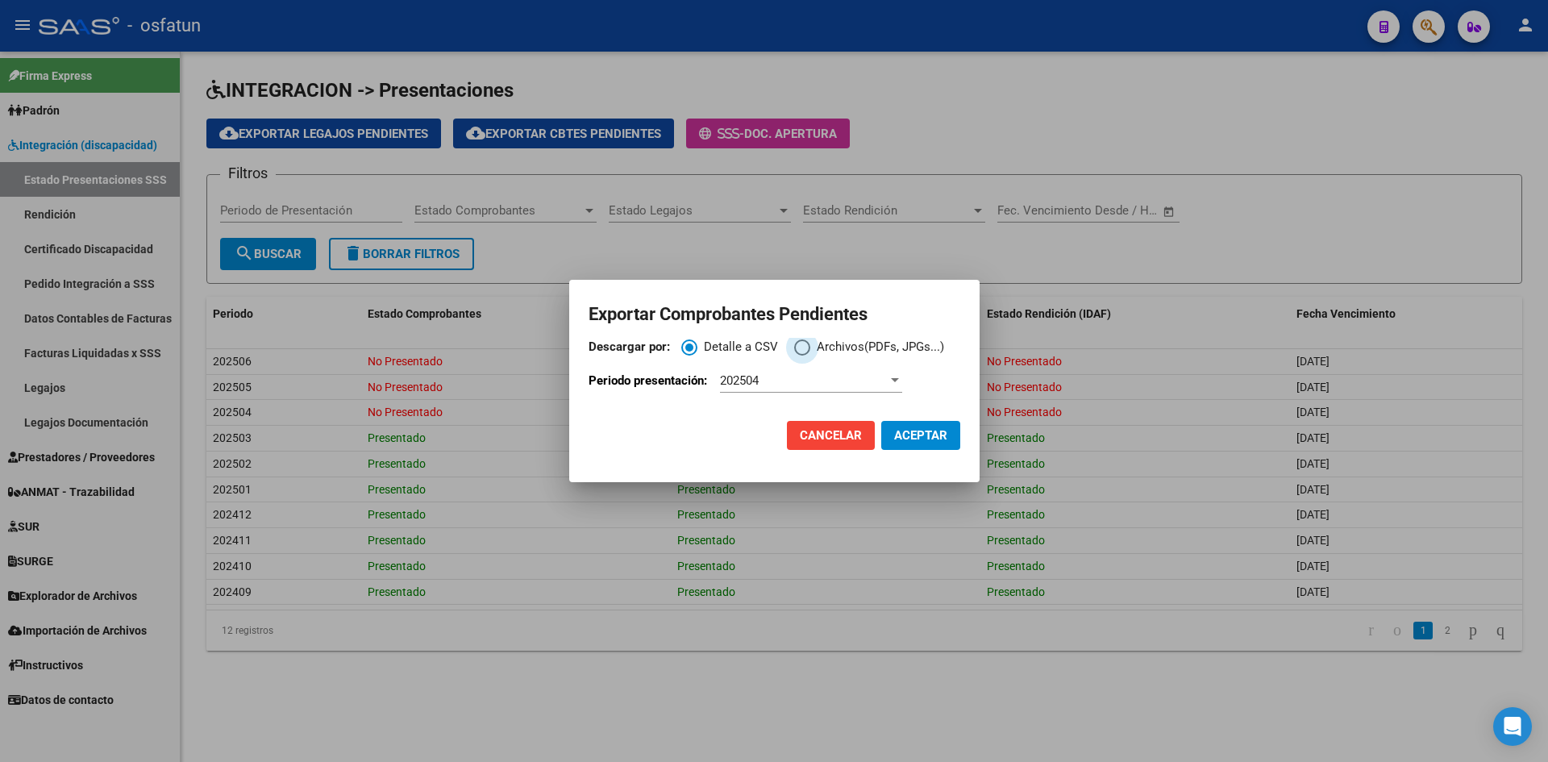
click at [804, 348] on span "Descargar por:" at bounding box center [802, 347] width 16 height 16
click at [804, 348] on input "Archivos(PDFs, JPGs...)" at bounding box center [802, 347] width 16 height 16
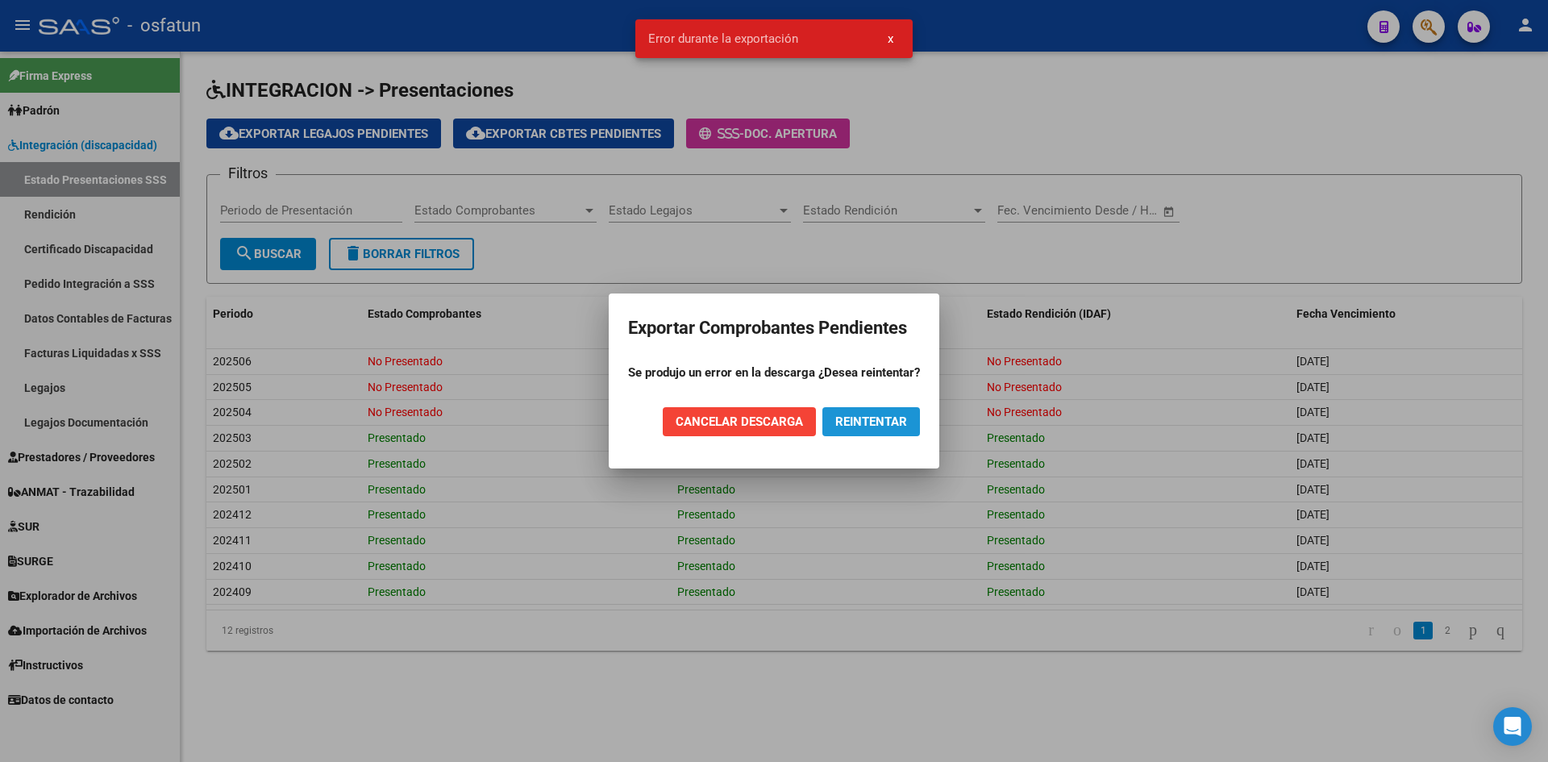
click at [850, 419] on span "REINTENTAR" at bounding box center [871, 421] width 72 height 15
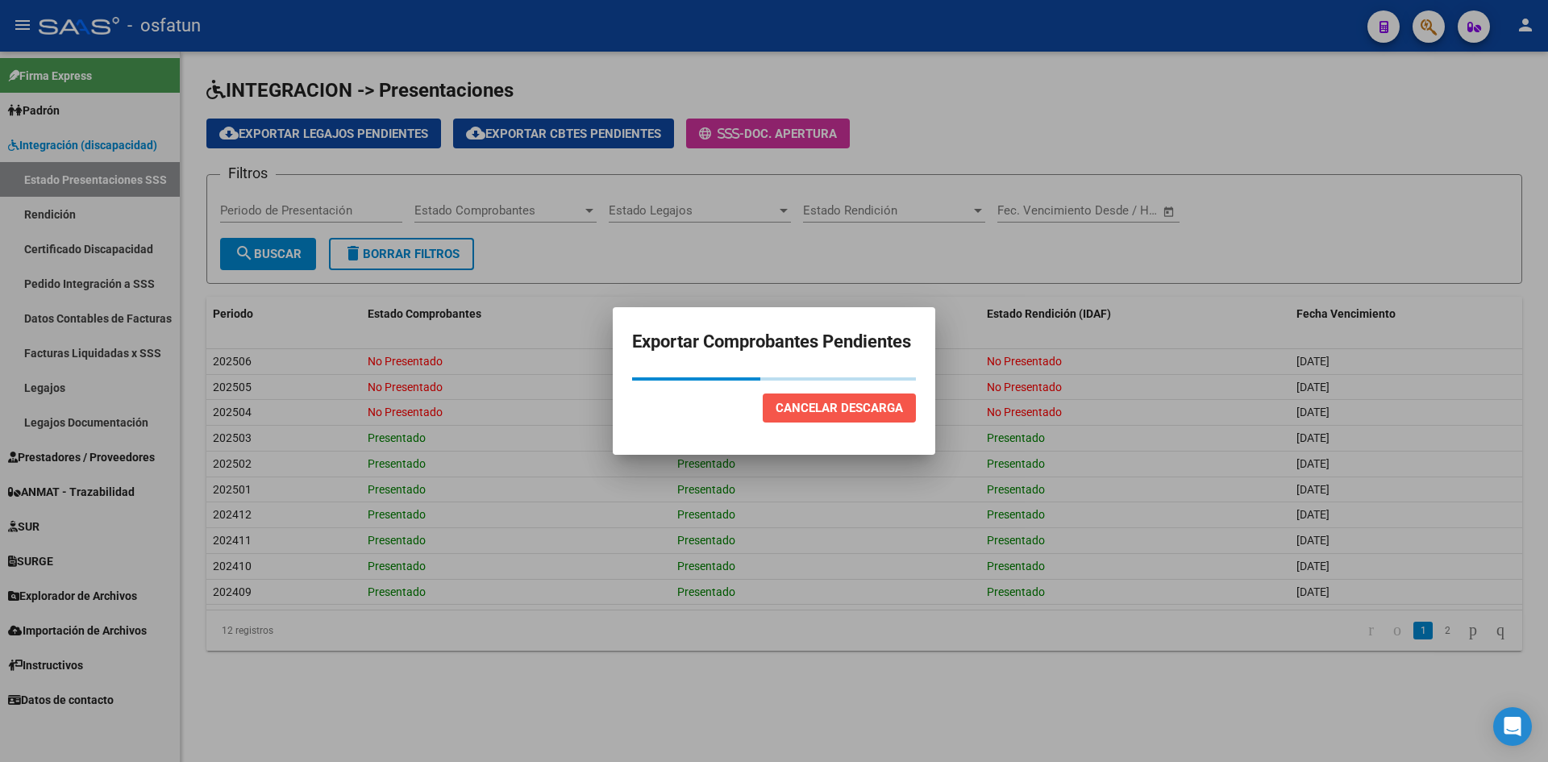
click at [795, 408] on span "Cancelar Descarga" at bounding box center [838, 408] width 127 height 15
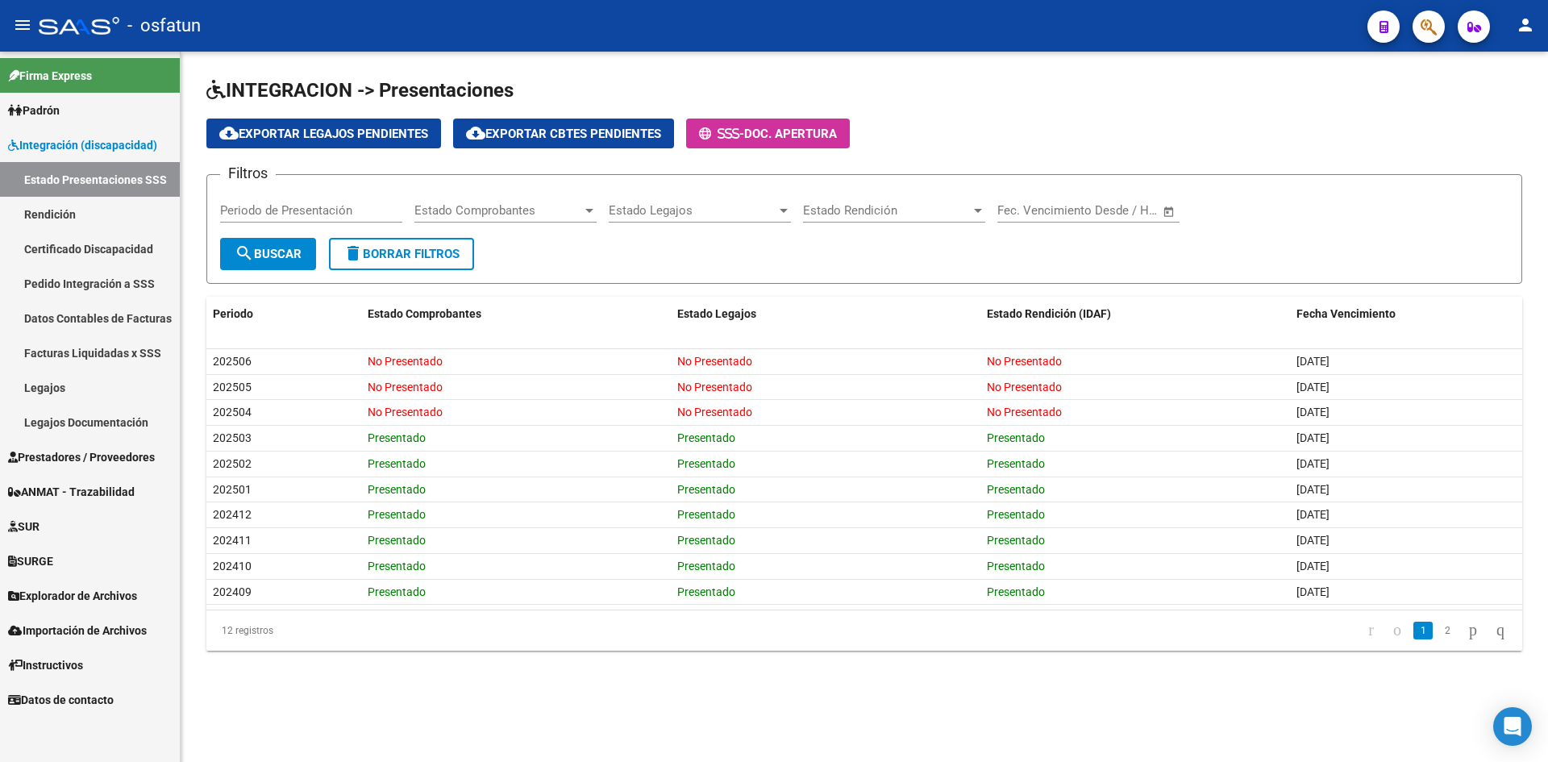
click at [982, 85] on h1 "INTEGRACION -> Presentaciones" at bounding box center [864, 91] width 1316 height 28
click at [805, 126] on span "- Doc. Apertura" at bounding box center [768, 133] width 138 height 15
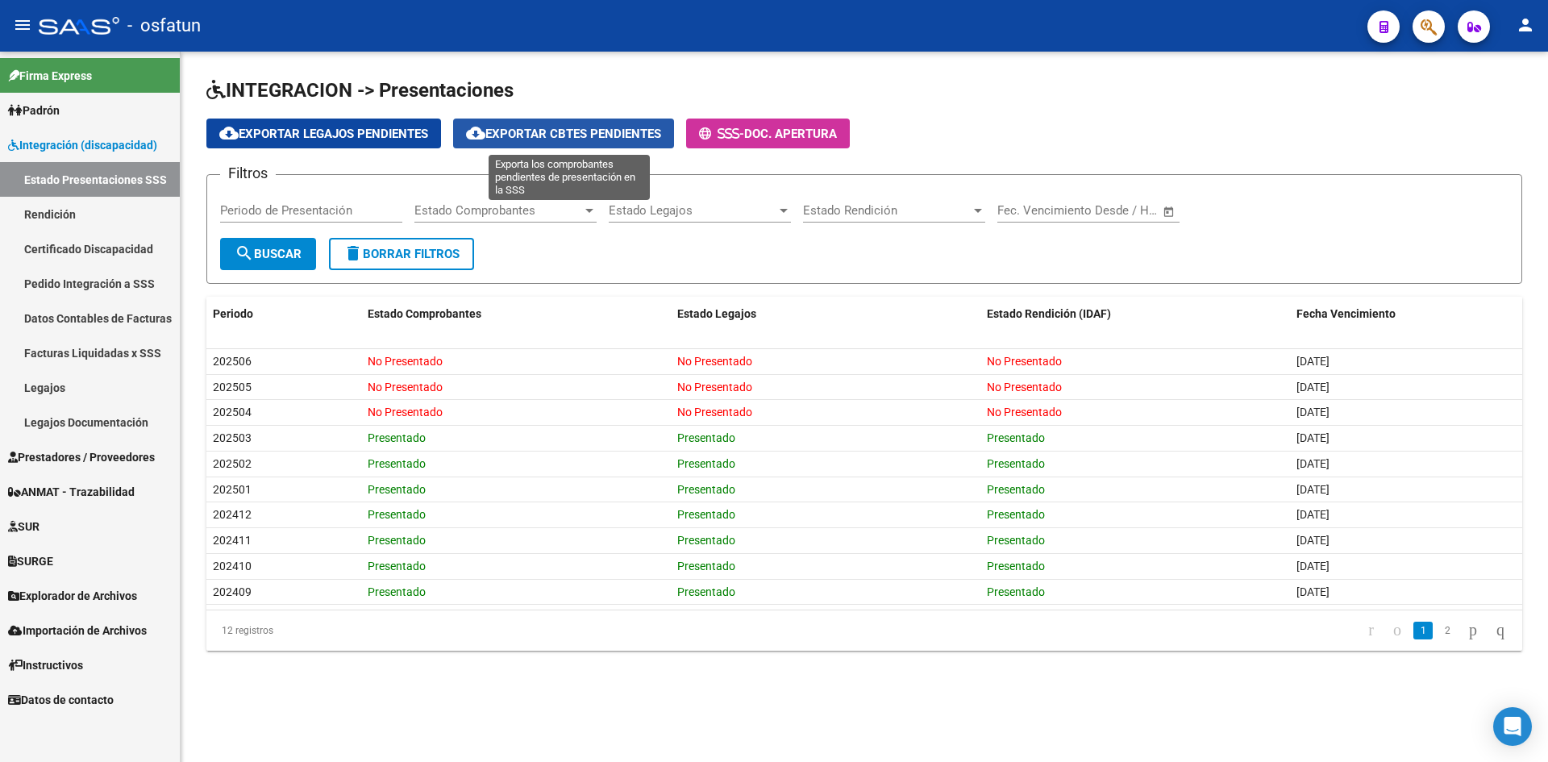
click at [626, 139] on span "cloud_download Exportar Cbtes Pendientes" at bounding box center [563, 134] width 195 height 15
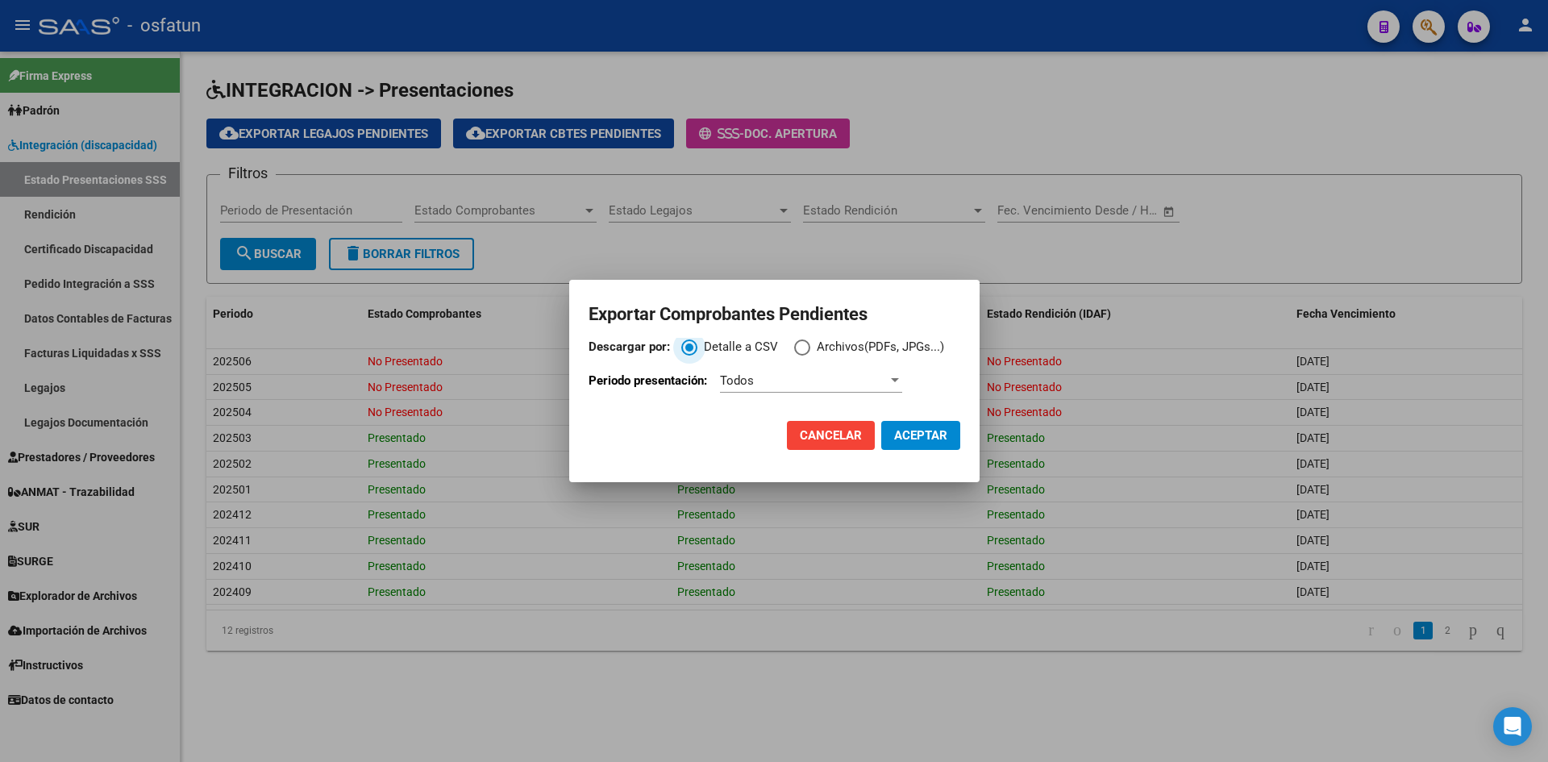
click at [837, 338] on app-export-modal "Exportar Comprobantes Pendientes Descargar por: Detalle a CSV Archivos(PDFs, JP…" at bounding box center [774, 380] width 372 height 163
click at [817, 348] on span "Archivos(PDFs, JPGs...)" at bounding box center [877, 347] width 134 height 19
click at [810, 348] on input "Archivos(PDFs, JPGs...)" at bounding box center [802, 347] width 16 height 16
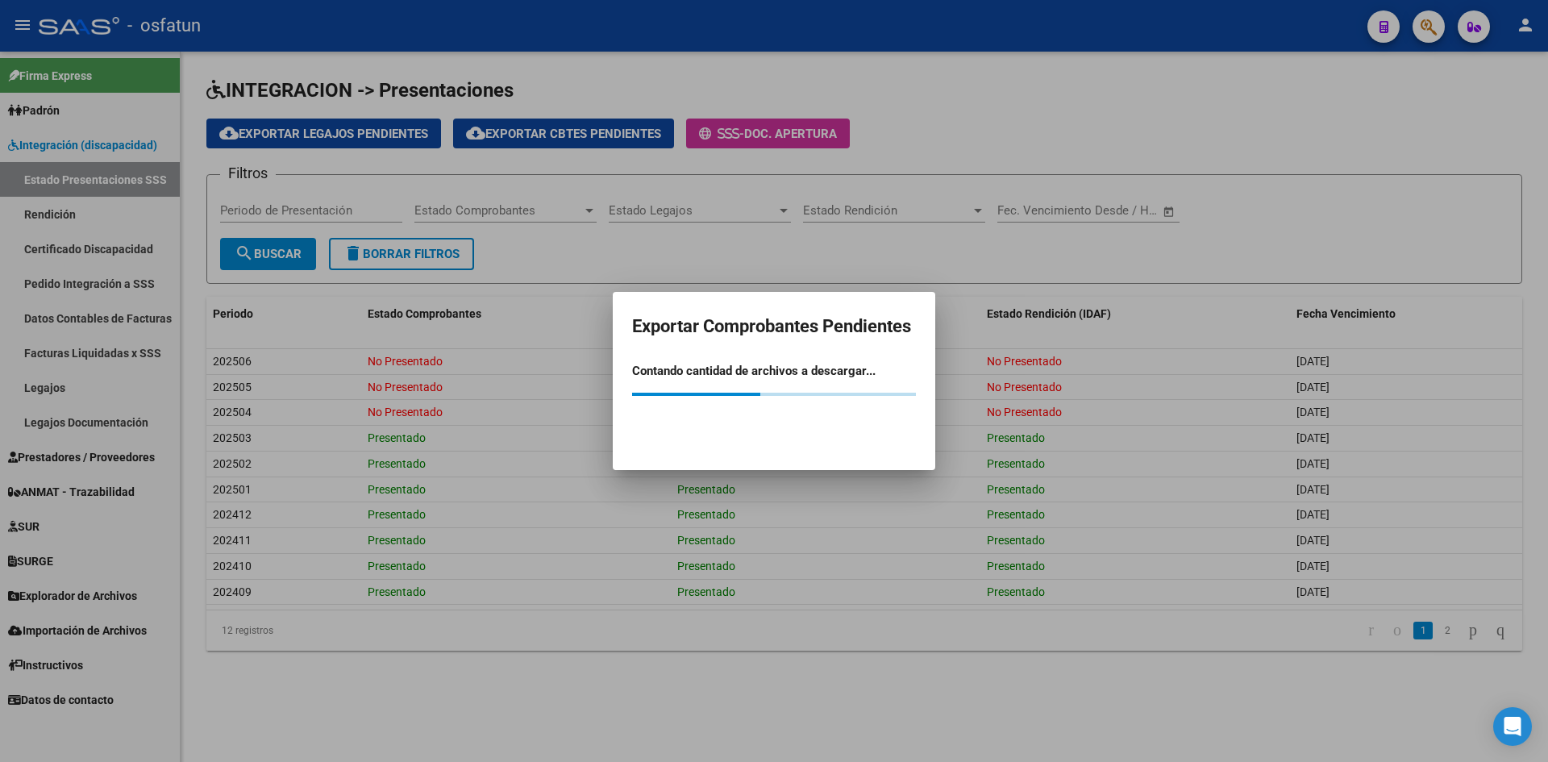
click at [791, 322] on h2 "Exportar Comprobantes Pendientes" at bounding box center [774, 326] width 284 height 31
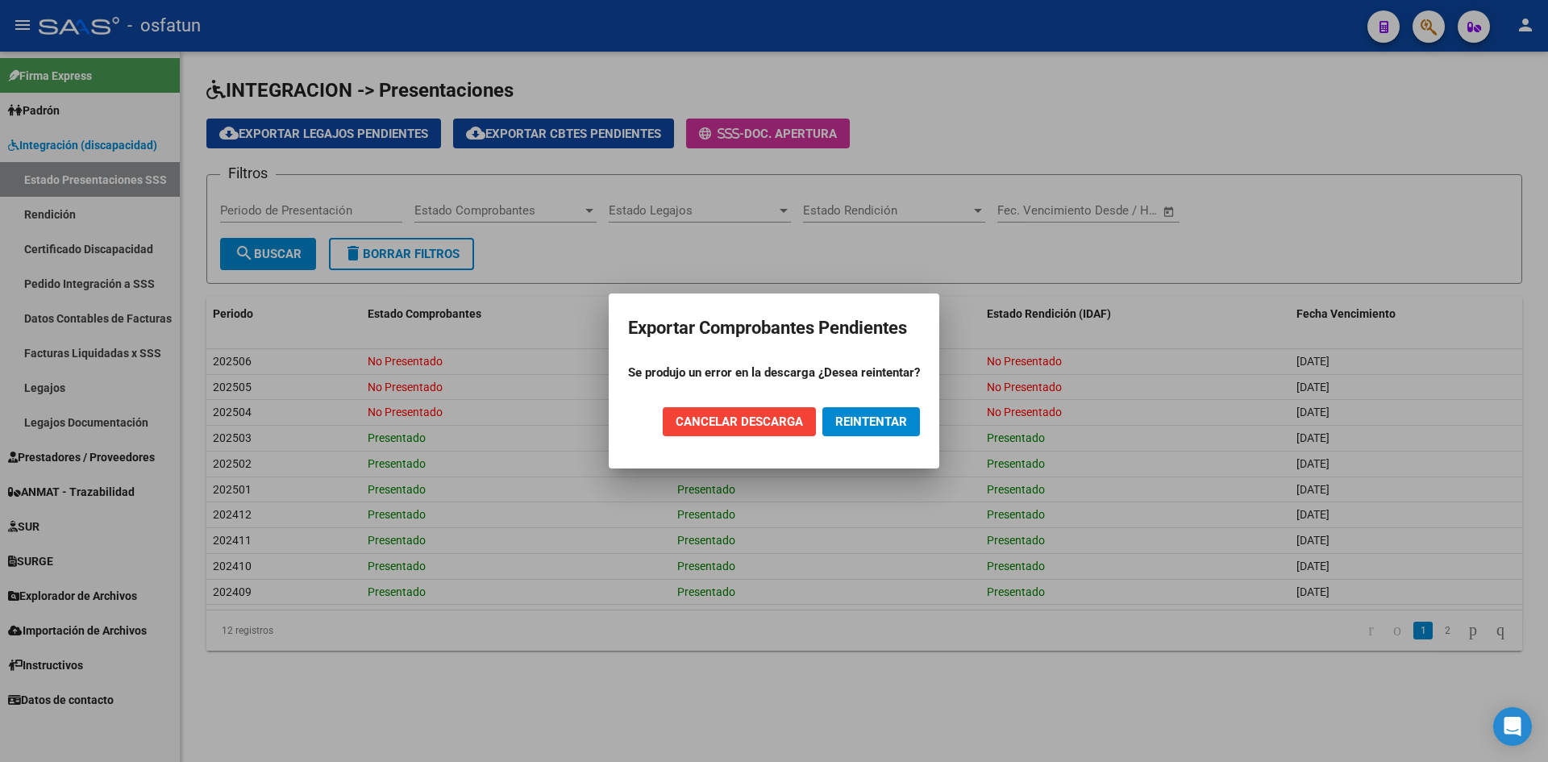
click at [869, 420] on span "REINTENTAR" at bounding box center [871, 421] width 72 height 15
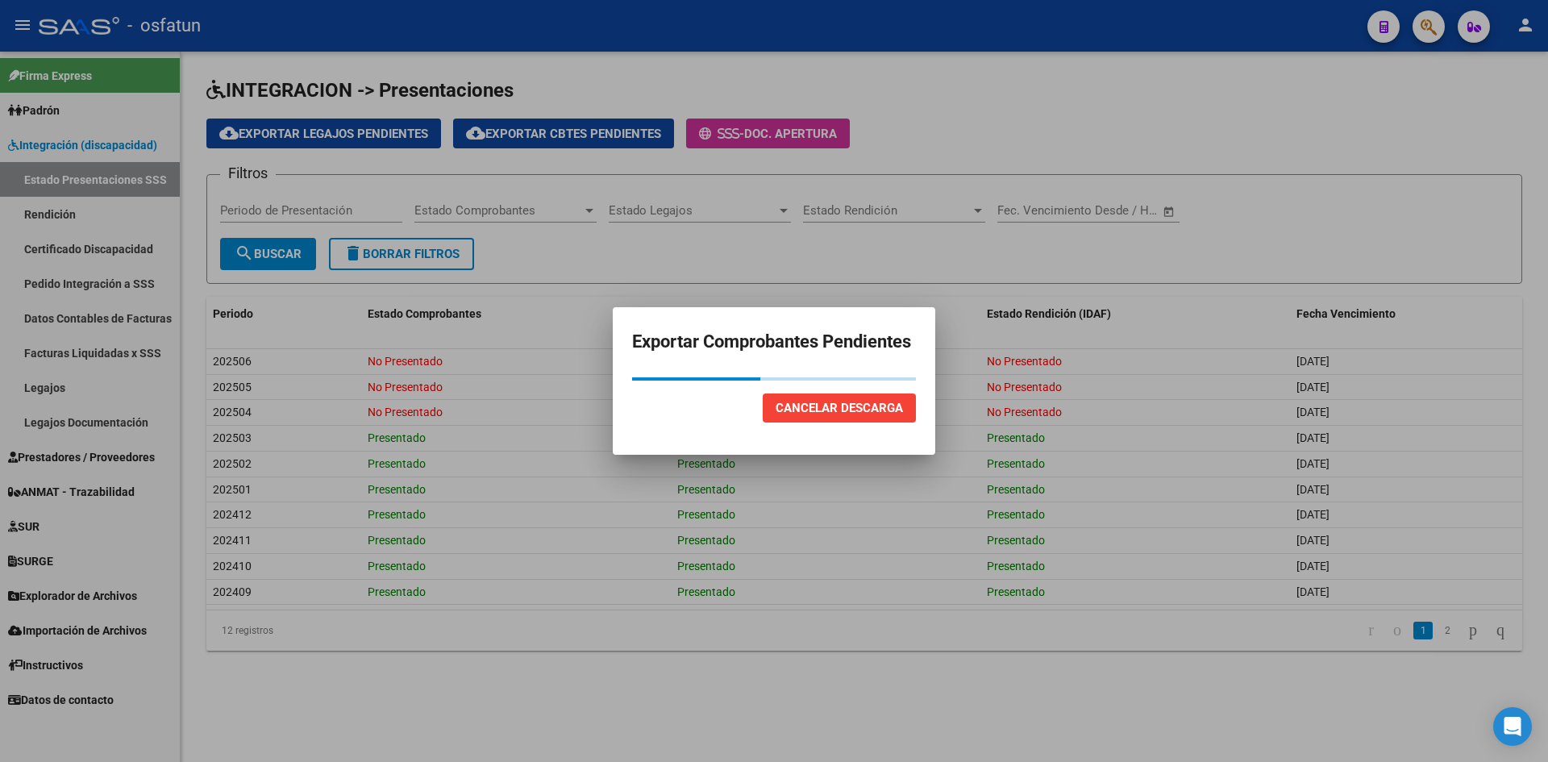
click at [725, 350] on h2 "Exportar Comprobantes Pendientes" at bounding box center [774, 341] width 284 height 31
click at [986, 190] on div at bounding box center [774, 381] width 1548 height 762
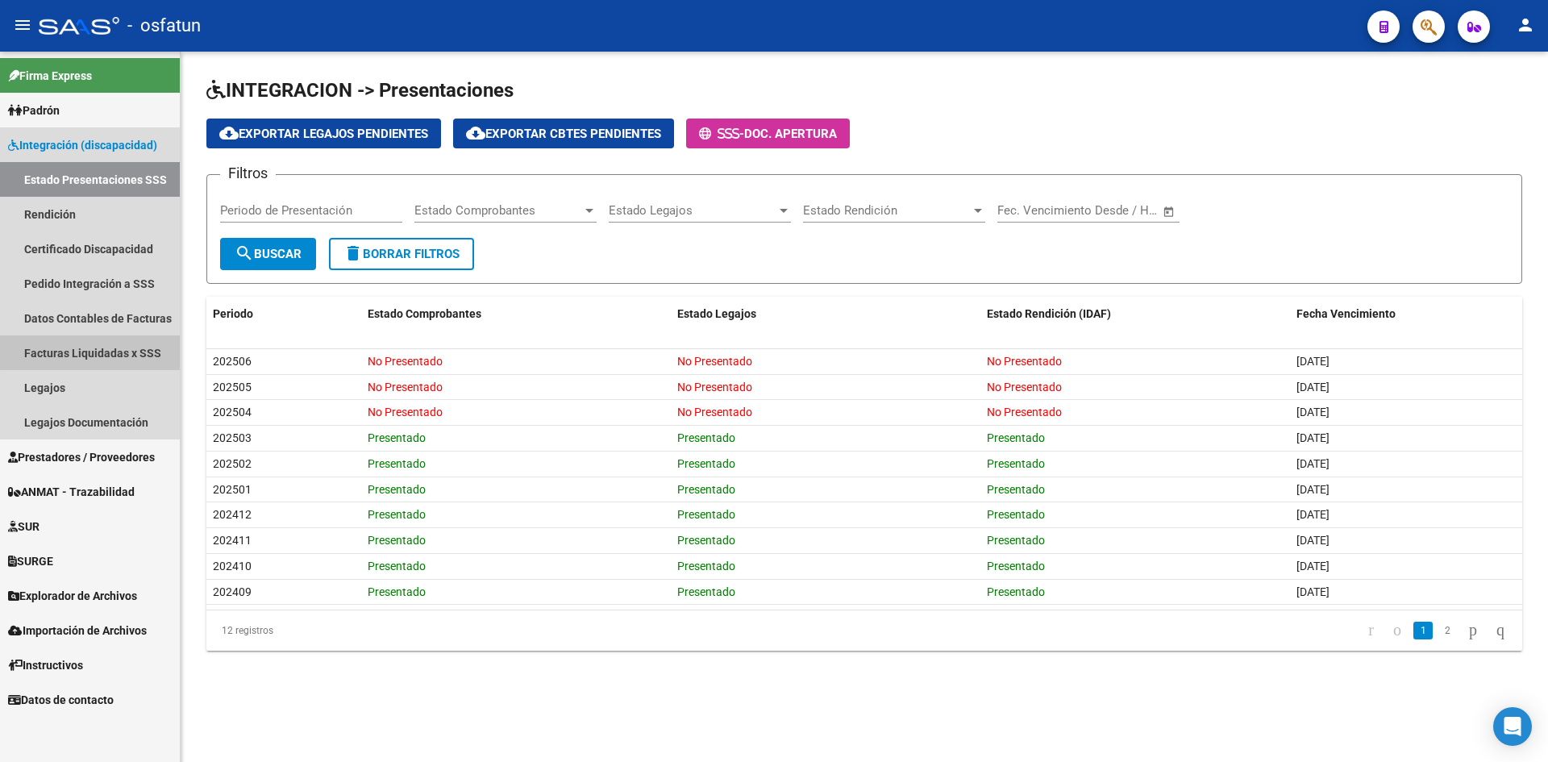
click at [111, 350] on link "Facturas Liquidadas x SSS" at bounding box center [90, 352] width 180 height 35
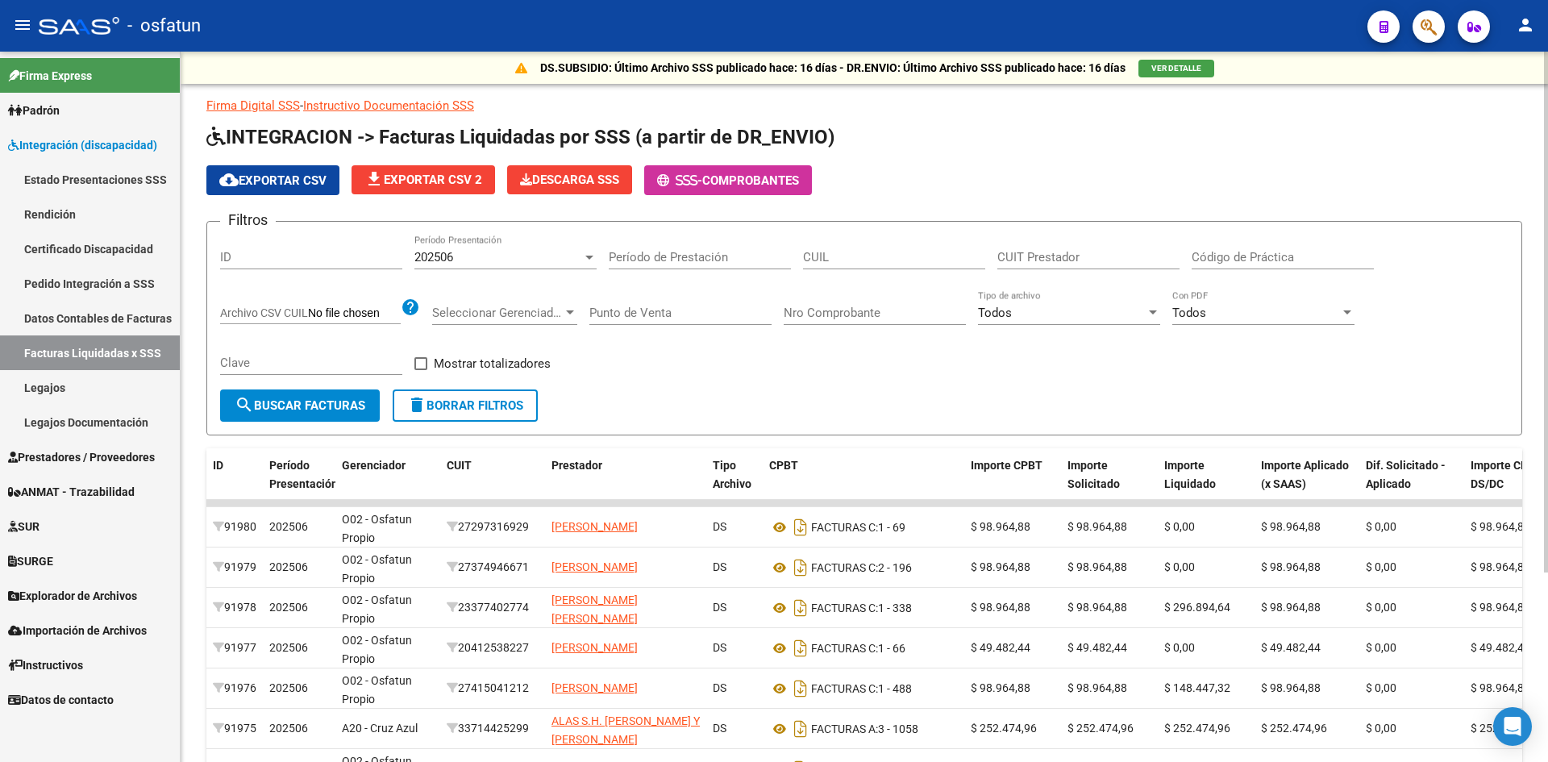
click at [568, 243] on div "202506 Período Presentación" at bounding box center [505, 252] width 182 height 35
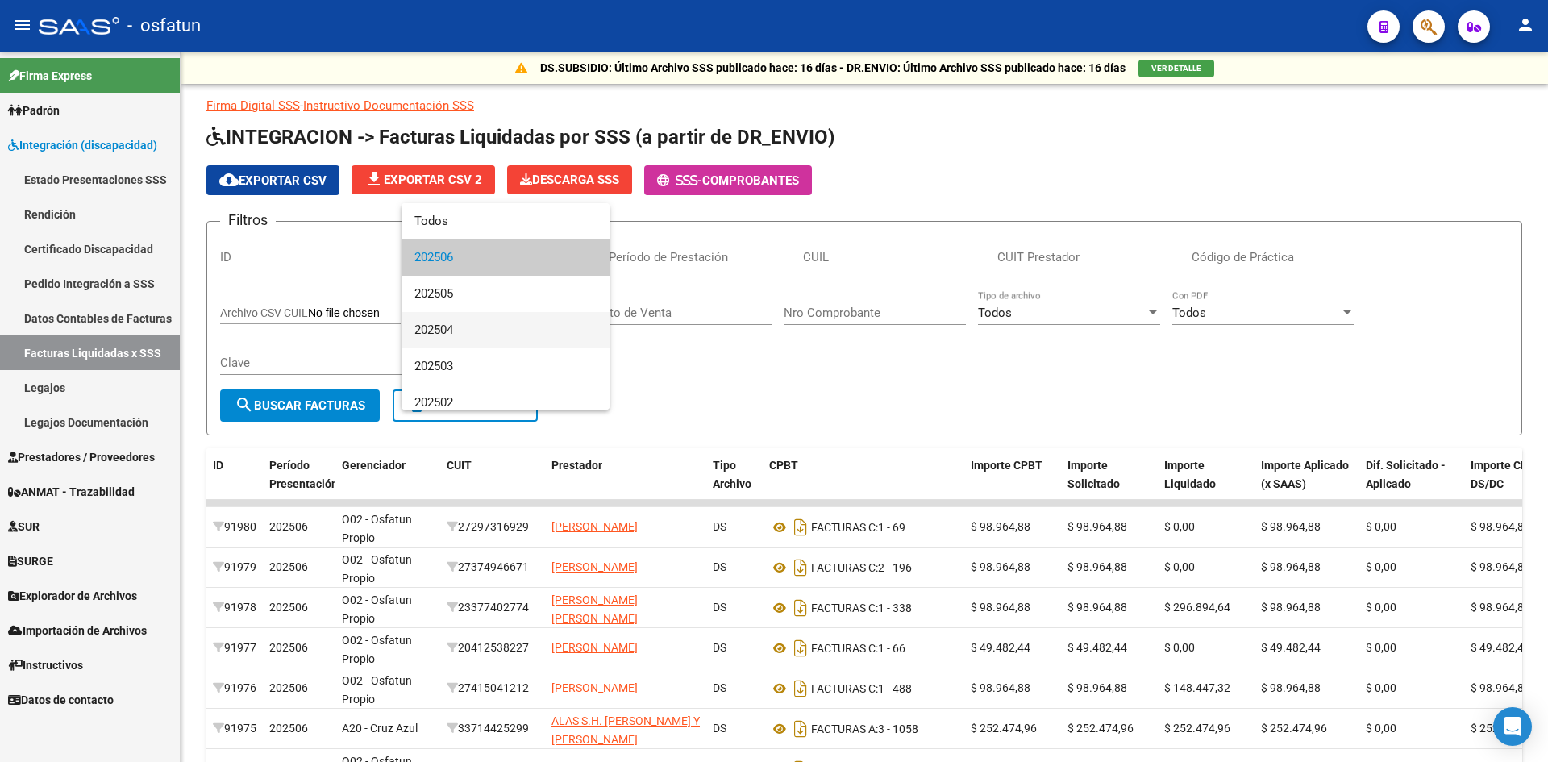
click at [471, 331] on span "202504" at bounding box center [505, 330] width 182 height 36
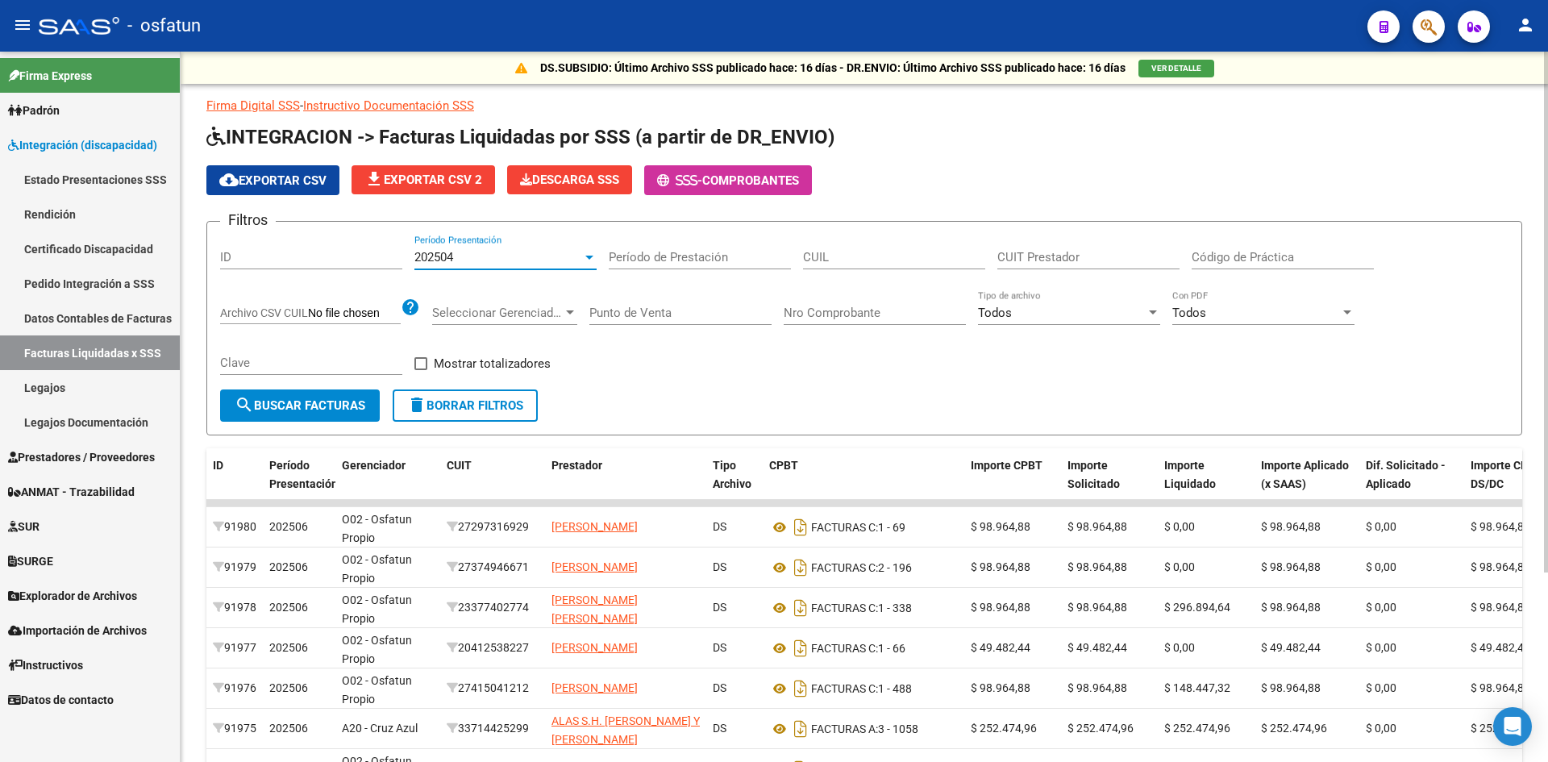
click at [355, 406] on span "search Buscar Facturas" at bounding box center [300, 405] width 131 height 15
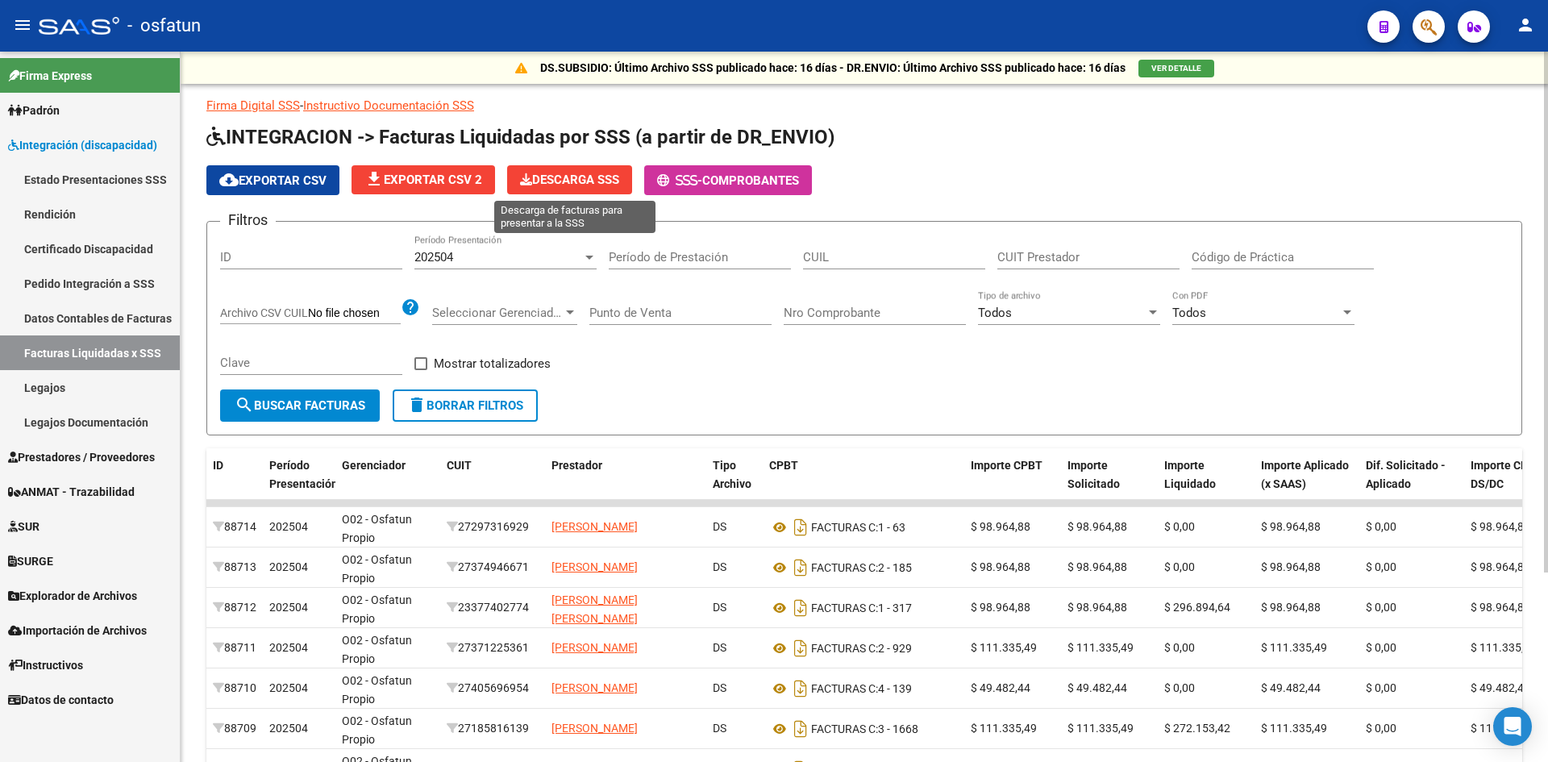
click at [532, 183] on icon at bounding box center [526, 179] width 12 height 12
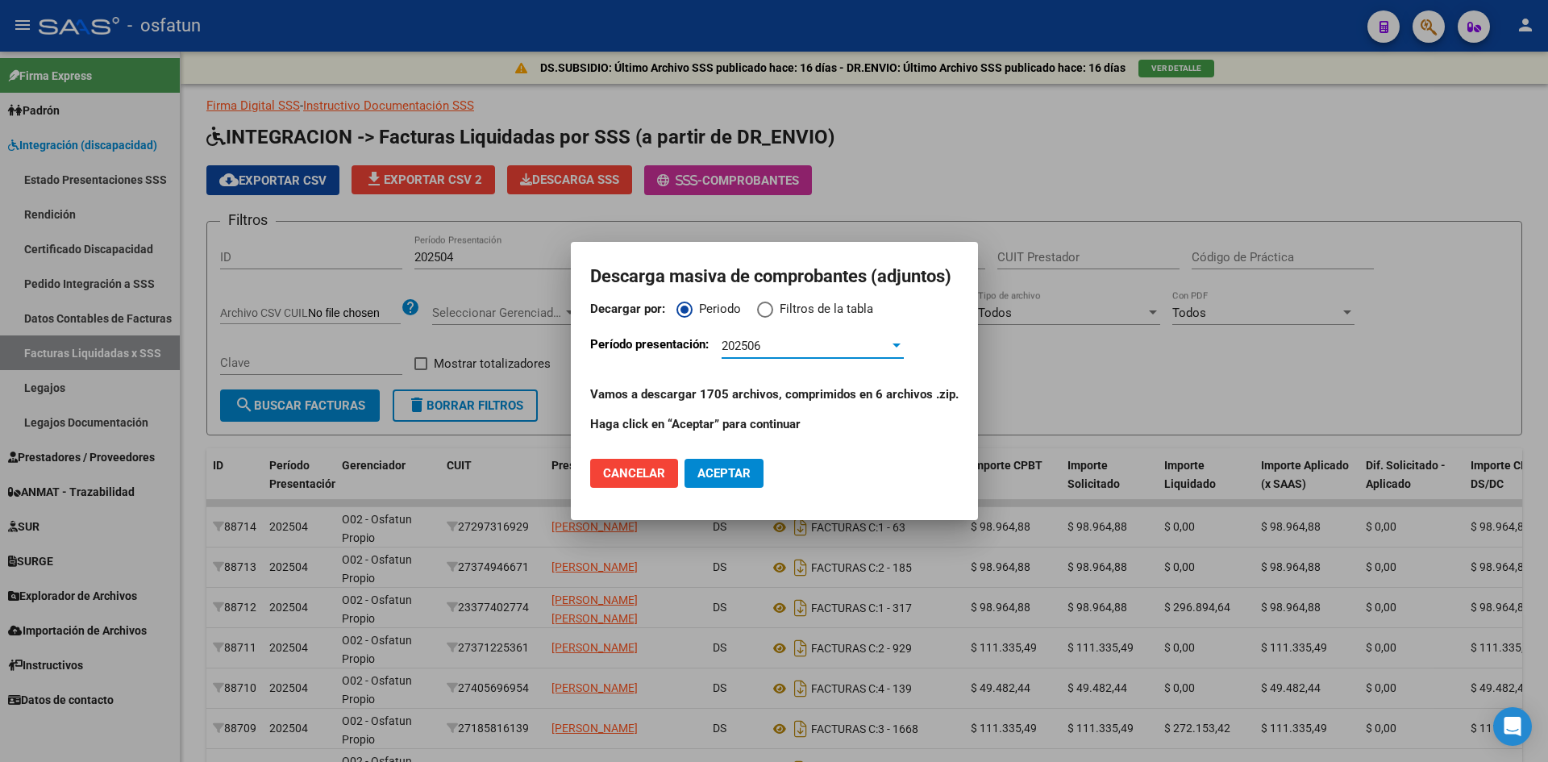
click at [850, 347] on div "202506" at bounding box center [805, 346] width 168 height 15
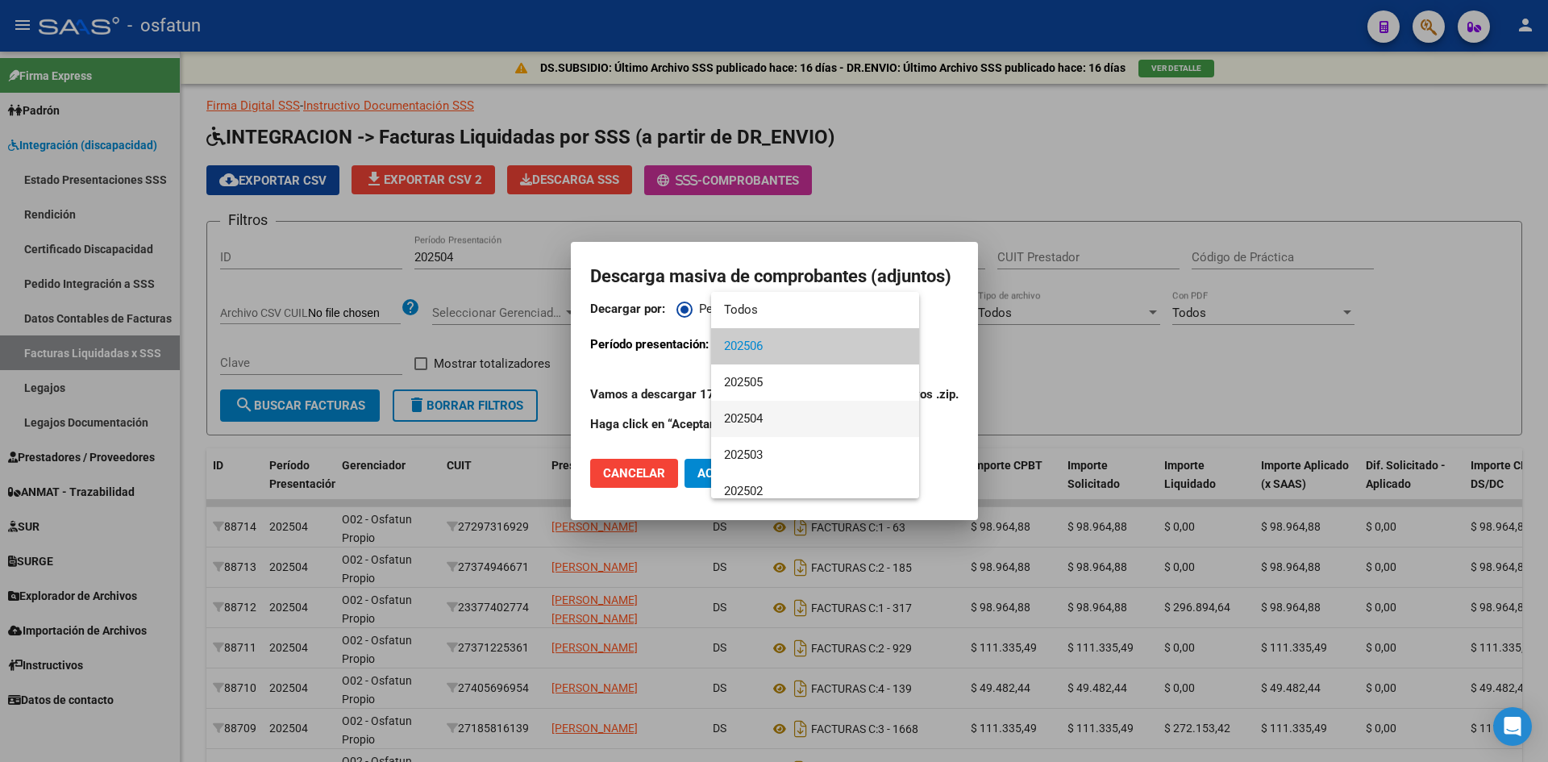
click at [766, 417] on span "202504" at bounding box center [815, 419] width 182 height 36
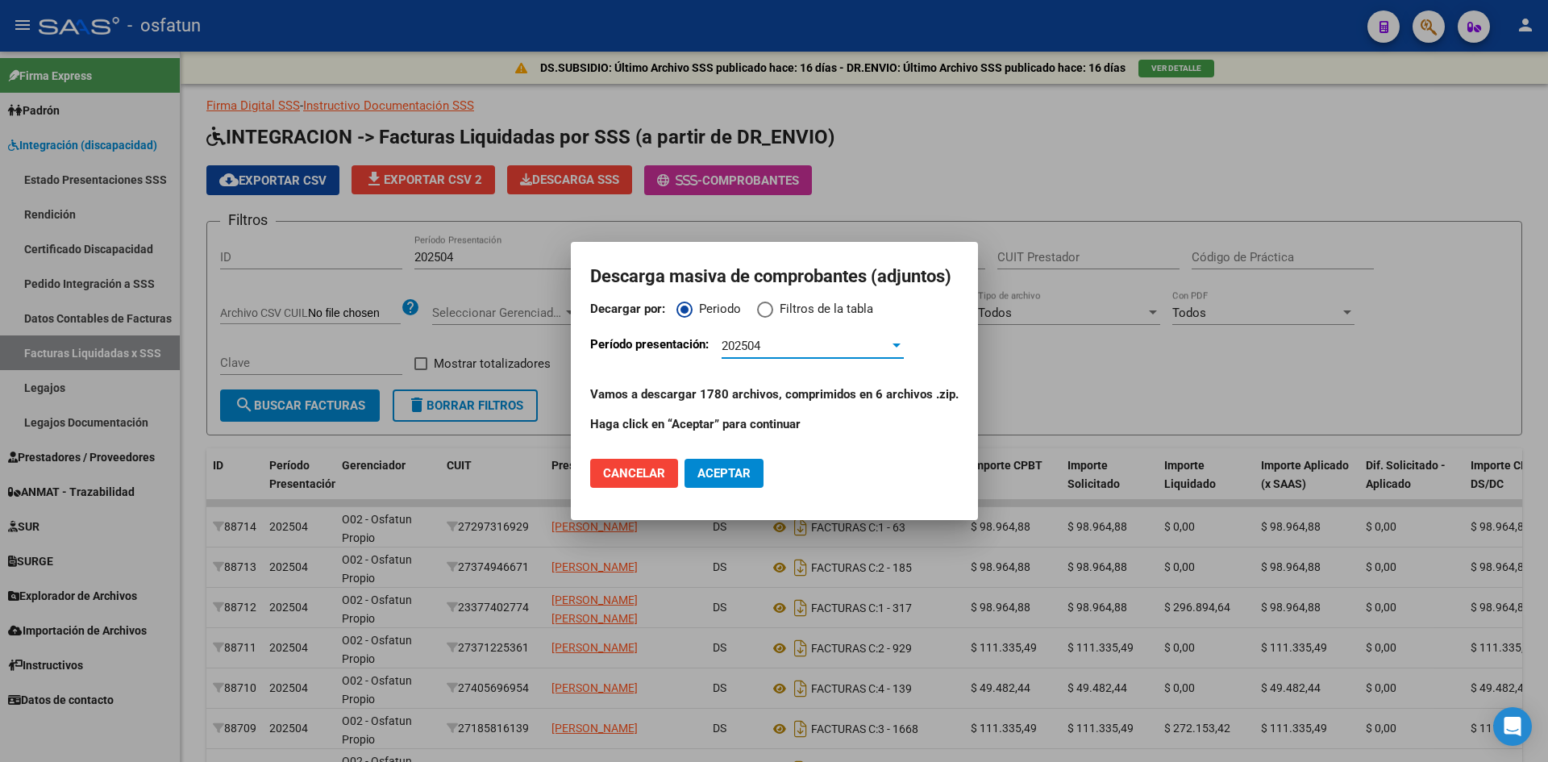
click at [742, 478] on span "Aceptar" at bounding box center [723, 473] width 53 height 15
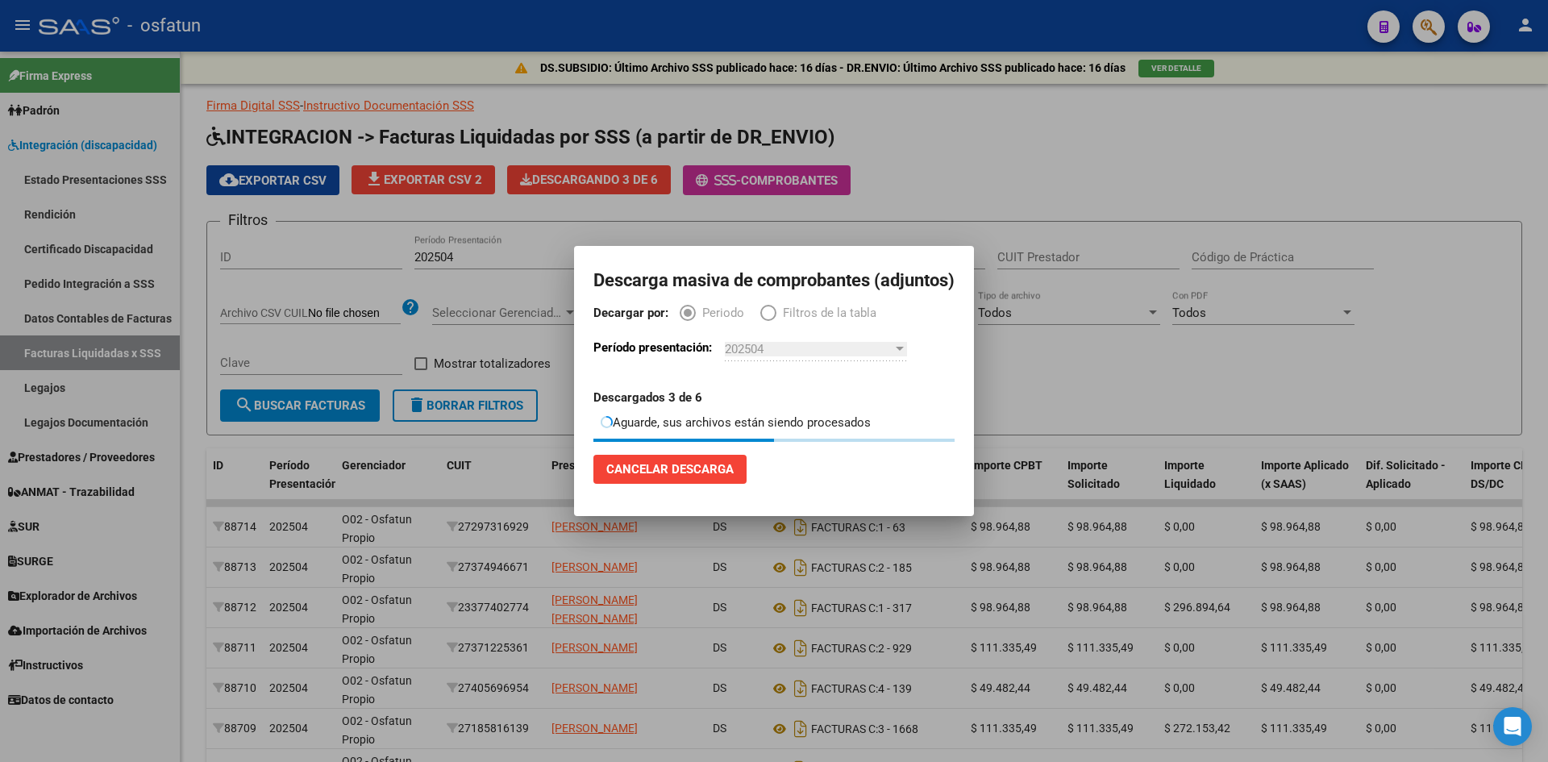
click at [705, 361] on p "Período presentación:" at bounding box center [652, 358] width 118 height 38
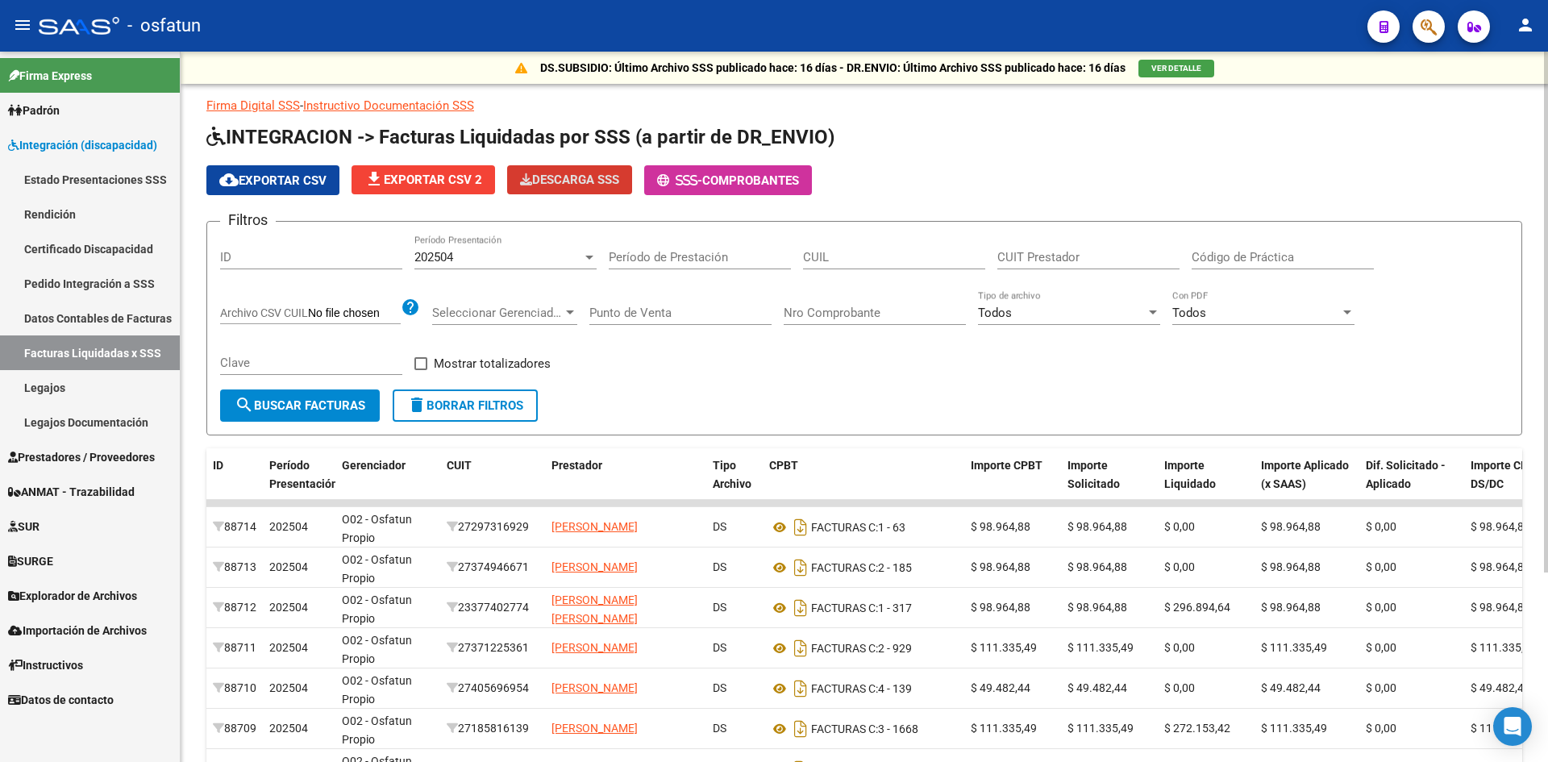
click at [507, 165] on button "Descarga SSS" at bounding box center [569, 179] width 125 height 29
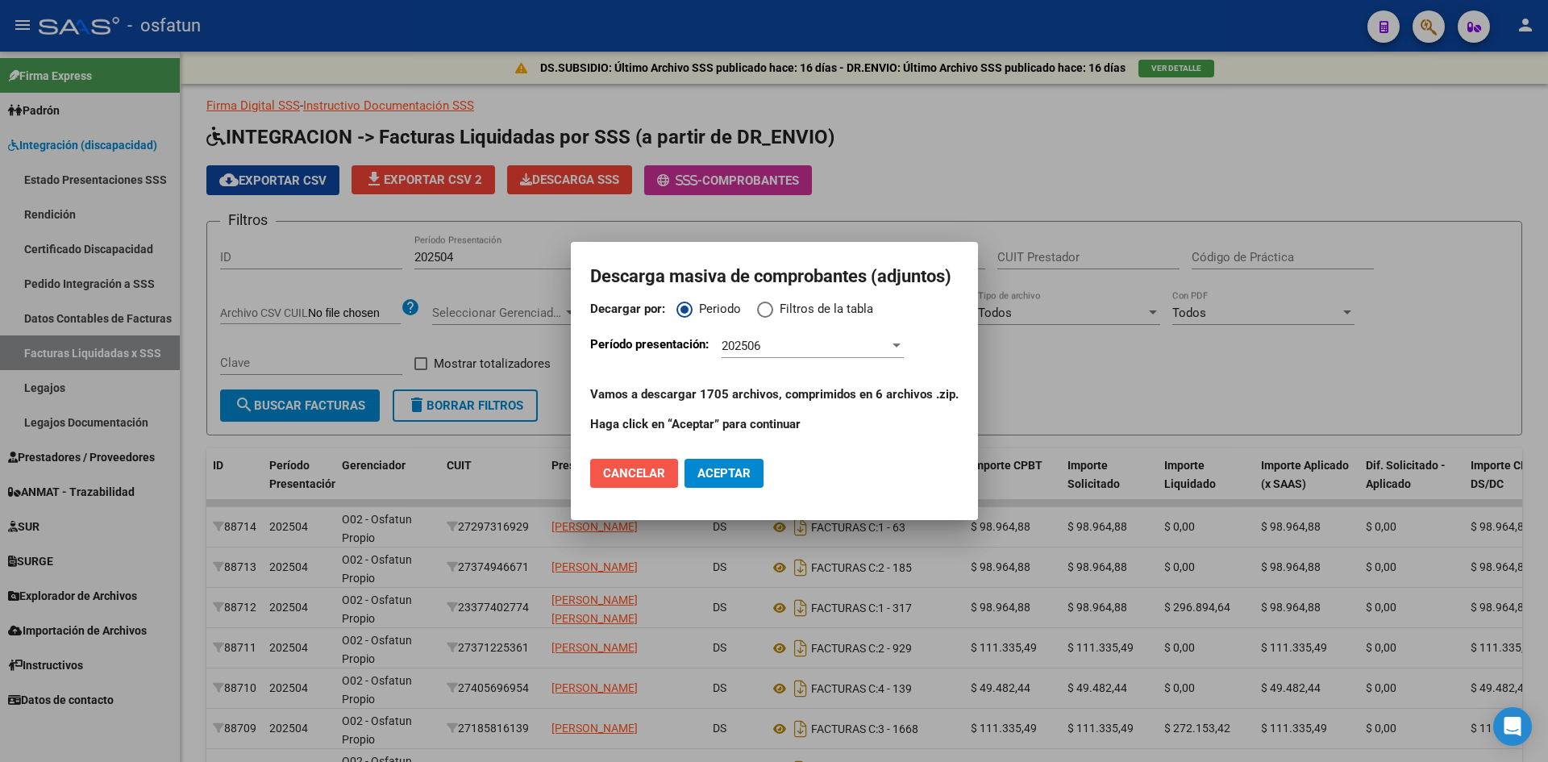
click at [651, 476] on span "Cancelar" at bounding box center [634, 473] width 62 height 15
